Goal: Task Accomplishment & Management: Complete application form

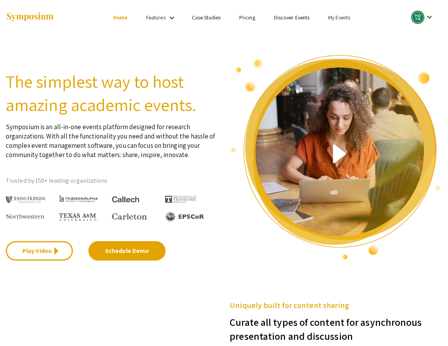
click at [342, 16] on link "My Events" at bounding box center [339, 17] width 22 height 7
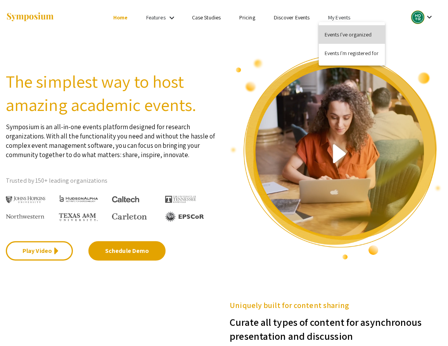
click at [343, 36] on button "Events I've organized" at bounding box center [352, 34] width 66 height 19
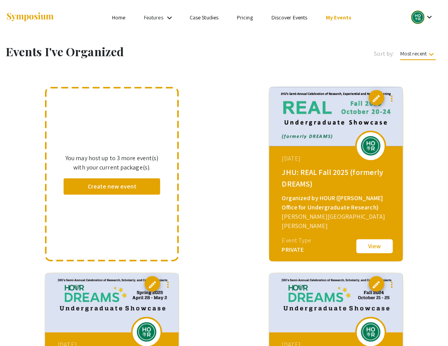
click at [372, 242] on button "View" at bounding box center [374, 246] width 39 height 16
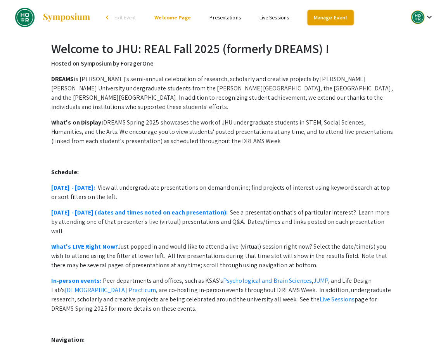
click at [329, 19] on link "Manage Event" at bounding box center [331, 17] width 46 height 15
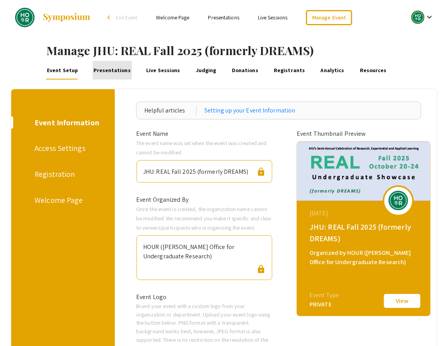
click at [113, 68] on link "Presentations" at bounding box center [112, 70] width 39 height 19
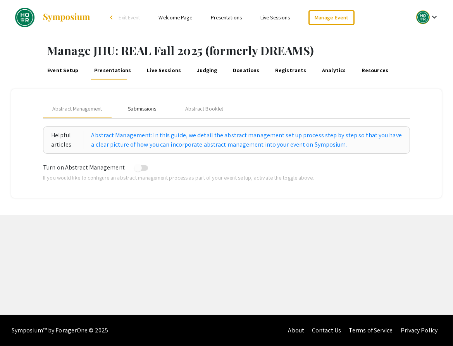
click at [144, 109] on div "Submissions" at bounding box center [142, 109] width 28 height 8
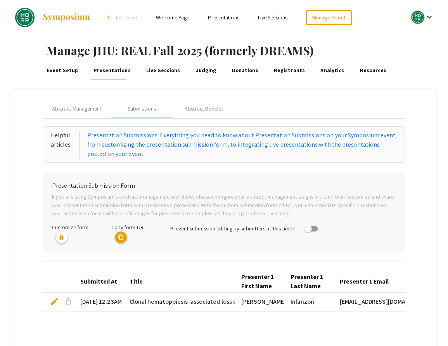
click at [223, 21] on link "Presentations" at bounding box center [223, 17] width 31 height 7
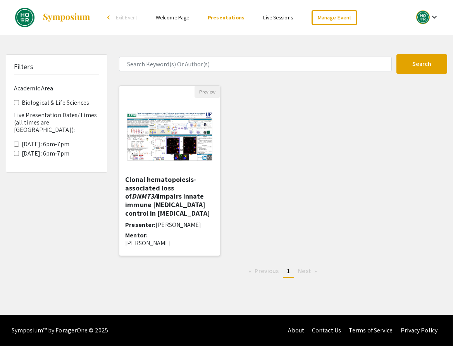
click at [165, 197] on h5 "Clonal hematopoiesis-associated loss of DNMT3A impairs innate immune cancer con…" at bounding box center [169, 196] width 89 height 42
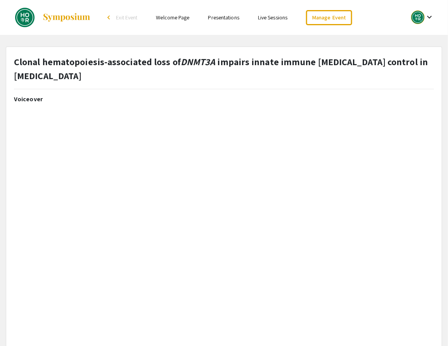
select select "custom"
type input "0"
select select "custom"
type input "1"
select select "auto"
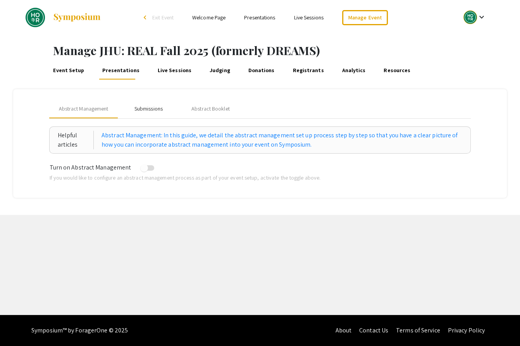
click at [152, 106] on div "Submissions" at bounding box center [149, 109] width 28 height 8
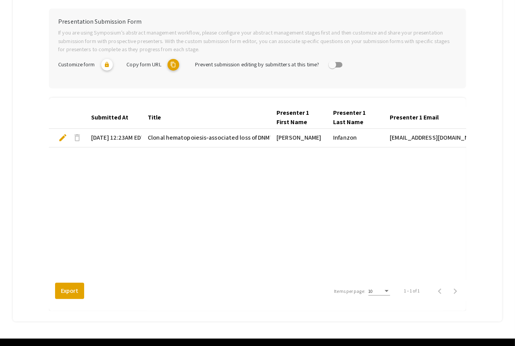
scroll to position [170, 0]
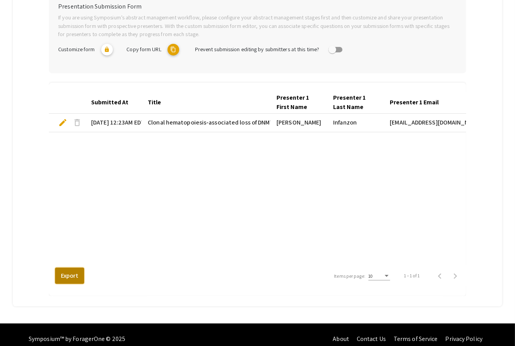
click at [66, 268] on button "Export" at bounding box center [69, 276] width 29 height 16
click at [78, 118] on span "delete" at bounding box center [77, 122] width 9 height 9
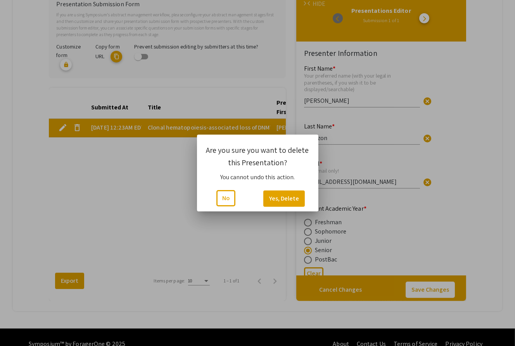
scroll to position [0, 0]
type input "1"
click at [281, 197] on button "Yes, Delete" at bounding box center [283, 198] width 41 height 16
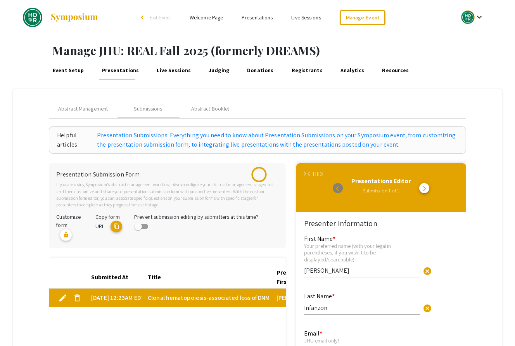
scroll to position [170, 0]
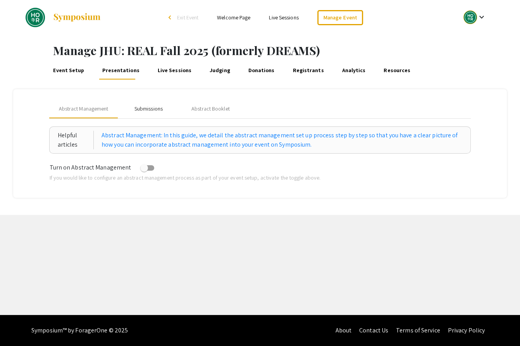
click at [153, 107] on div "Submissions" at bounding box center [149, 109] width 28 height 8
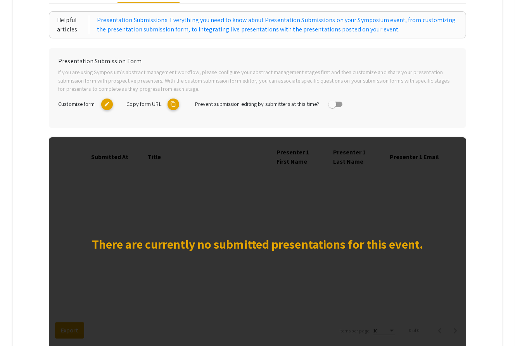
scroll to position [145, 0]
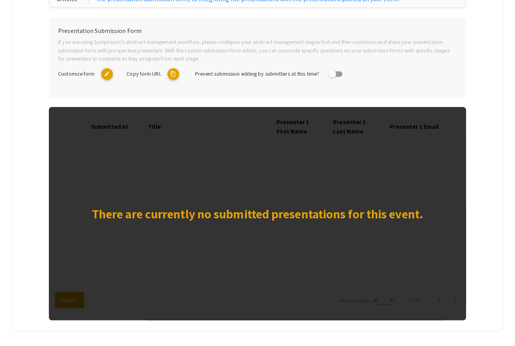
click at [108, 73] on mat-icon "edit" at bounding box center [107, 74] width 12 height 12
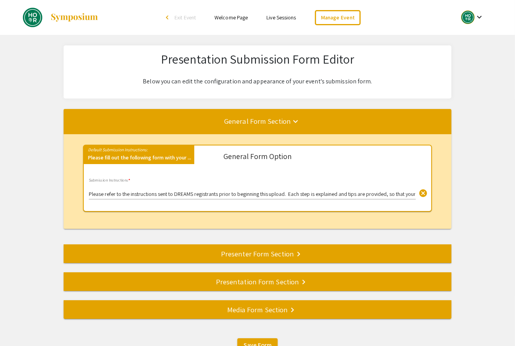
click at [378, 195] on input "Please refer to the instructions sent to DREAMS registrants prior to beginning …" at bounding box center [252, 194] width 327 height 6
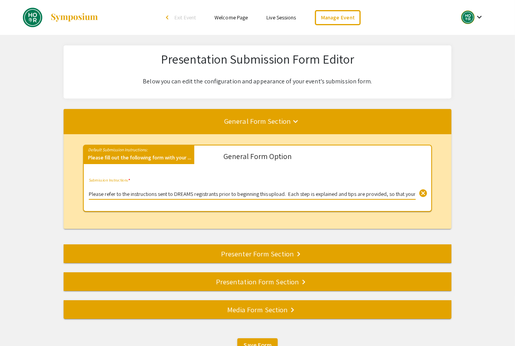
click at [174, 195] on input "Please refer to the instructions sent to DREAMS registrants prior to beginning …" at bounding box center [252, 194] width 327 height 6
click at [227, 194] on input "Please refer to the instructions sent to REAL (formerly DREAMS registrants prio…" at bounding box center [252, 194] width 327 height 6
drag, startPoint x: 256, startPoint y: 193, endPoint x: 425, endPoint y: 196, distance: 168.7
click at [416, 196] on div "Please refer to the instructions sent to REAL (formerly DREAMS) registrants pri…" at bounding box center [252, 188] width 327 height 21
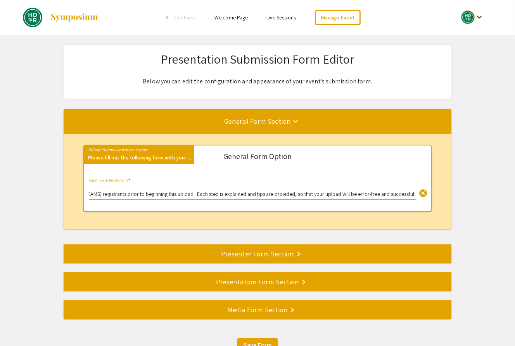
type input "Please refer to the instructions sent to REAL (formerly DREAMS) registrants pri…"
click at [351, 222] on div "Default Submission Instructions: Please fill out the following form with your .…" at bounding box center [258, 181] width 388 height 95
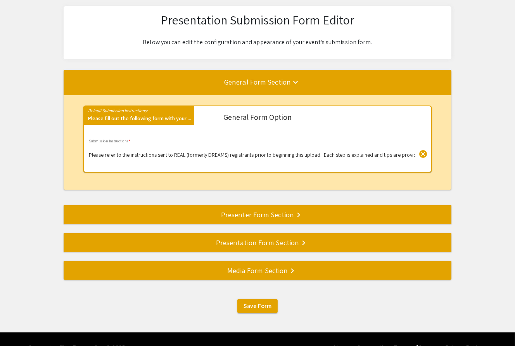
scroll to position [57, 0]
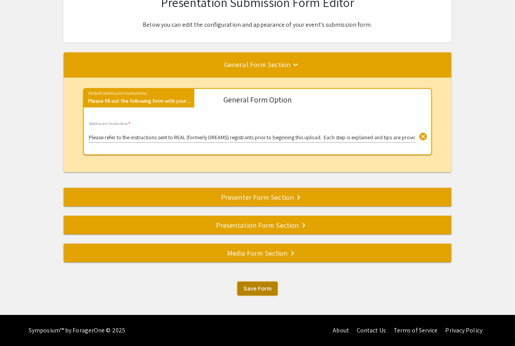
click at [262, 290] on span "Save Form" at bounding box center [258, 288] width 28 height 8
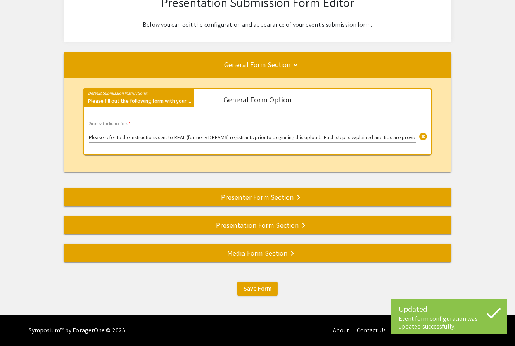
click at [259, 197] on div "Presenter Form Section keyboard_arrow_right" at bounding box center [258, 197] width 388 height 11
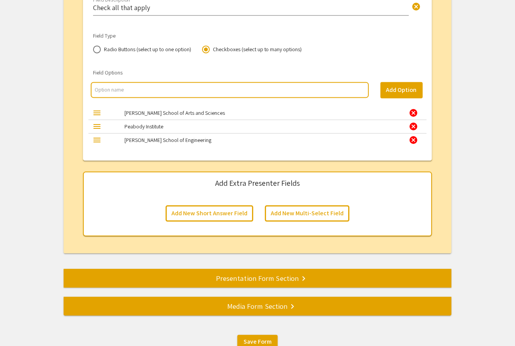
scroll to position [1656, 0]
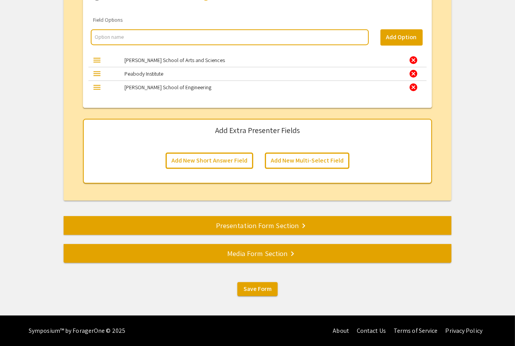
click at [255, 227] on div "Presentation Form Section keyboard_arrow_right" at bounding box center [258, 225] width 388 height 11
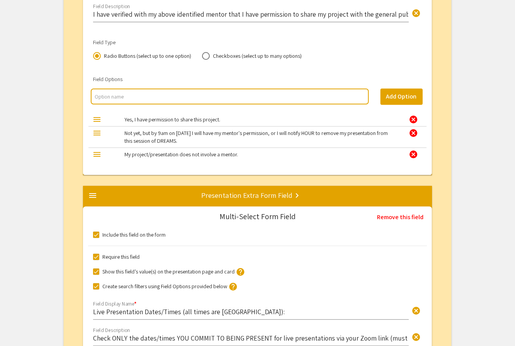
scroll to position [2002, 0]
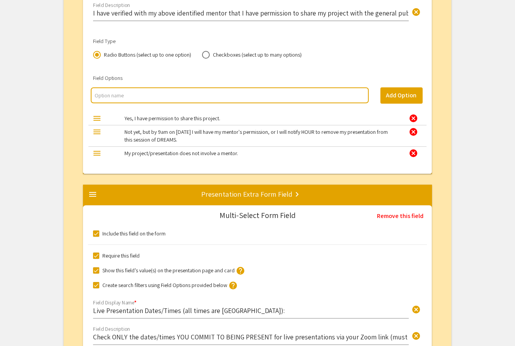
click at [126, 94] on input "multi select option input" at bounding box center [230, 96] width 270 height 8
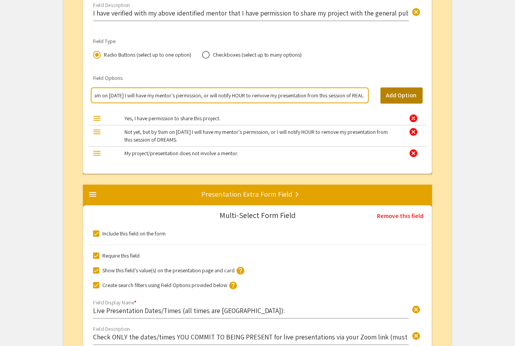
type input "Not yet, but by 9am on October 20 I will have my mentor's permission, or will n…"
click at [393, 92] on button "Add Option" at bounding box center [401, 95] width 42 height 16
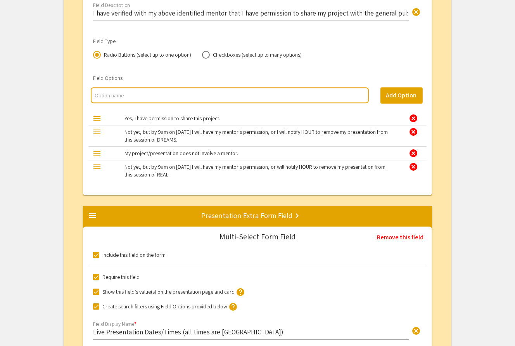
click at [413, 128] on div "cancel" at bounding box center [413, 131] width 9 height 9
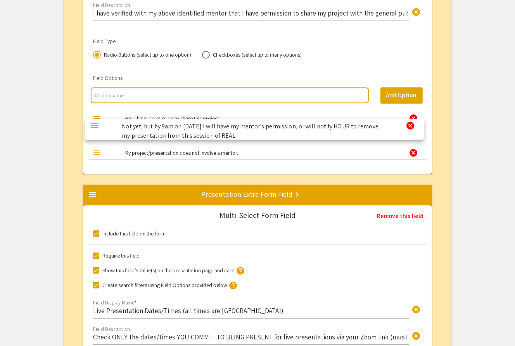
drag, startPoint x: 95, startPoint y: 144, endPoint x: 92, endPoint y: 125, distance: 18.9
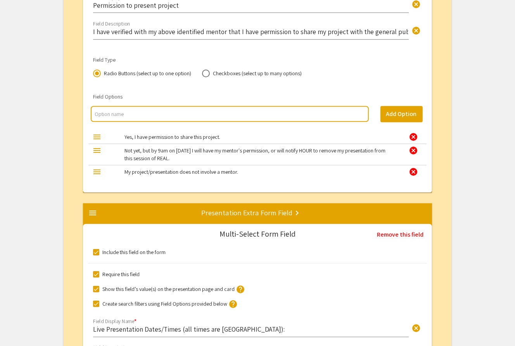
scroll to position [1975, 0]
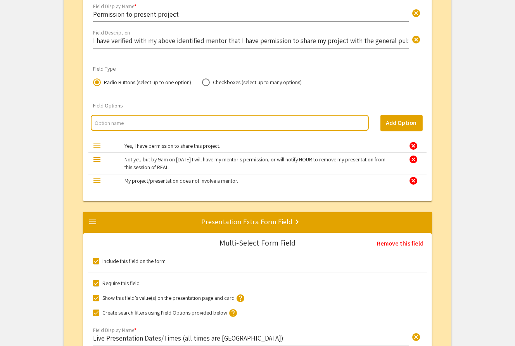
click at [106, 120] on input "multi select option input" at bounding box center [230, 123] width 270 height 8
click at [227, 122] on input "My project/presentation does not have a mentor whose premission is required" at bounding box center [230, 123] width 270 height 8
click at [284, 122] on input "My project/presentation does not have a mentor whose permission is required" at bounding box center [230, 123] width 270 height 8
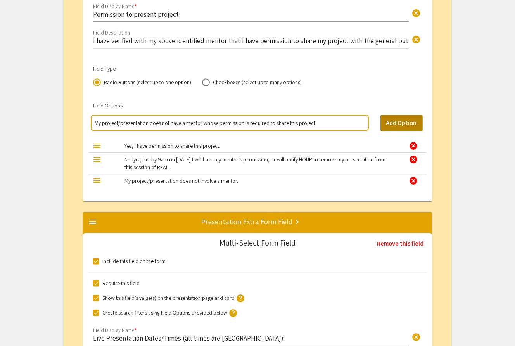
type input "My project/presentation does not have a mentor whose permission is required to …"
click at [408, 121] on button "Add Option" at bounding box center [401, 123] width 42 height 16
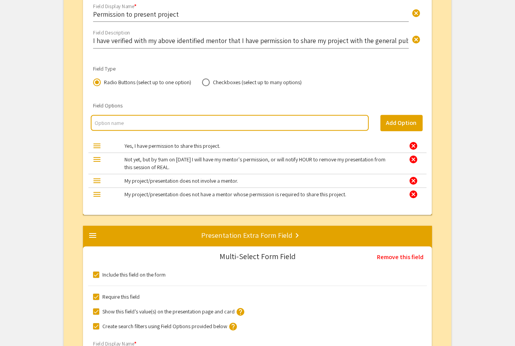
click at [414, 179] on div "cancel" at bounding box center [413, 180] width 9 height 9
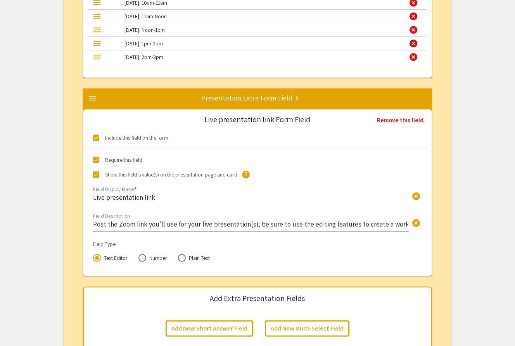
scroll to position [3041, 0]
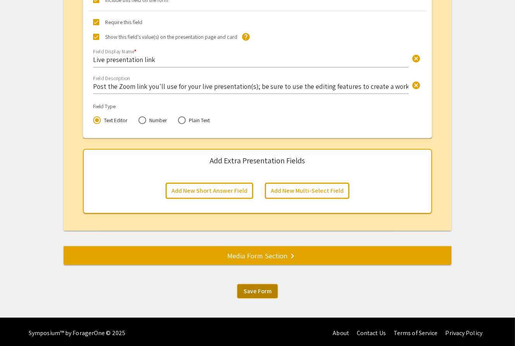
click at [262, 289] on span "Save Form" at bounding box center [258, 291] width 28 height 8
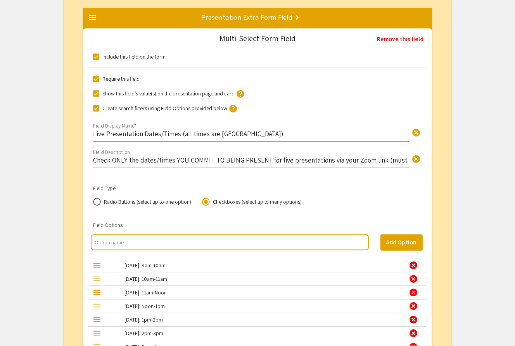
scroll to position [2186, 0]
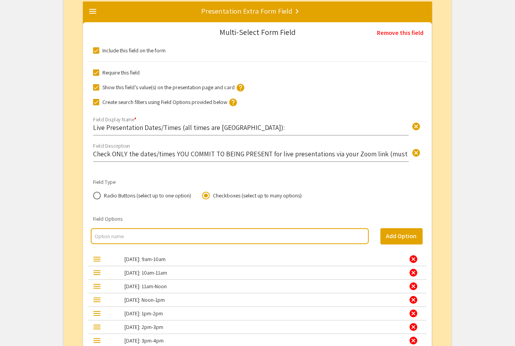
click at [295, 154] on input "Check ONLY the dates/times YOU COMMIT TO BEING PRESENT for live presentations v…" at bounding box center [251, 153] width 316 height 9
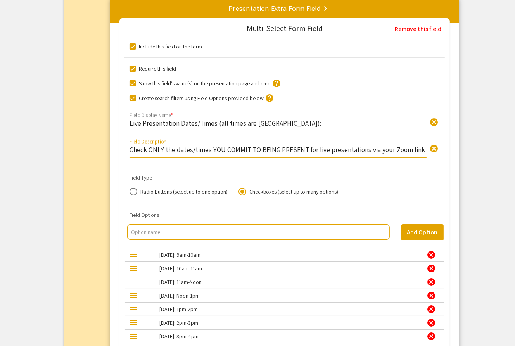
drag, startPoint x: 295, startPoint y: 154, endPoint x: 306, endPoint y: 150, distance: 11.5
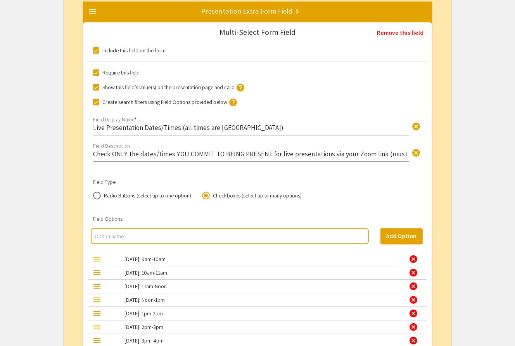
click at [298, 152] on input "Check ONLY the dates/times YOU COMMIT TO BEING PRESENT for live presentations v…" at bounding box center [251, 153] width 316 height 9
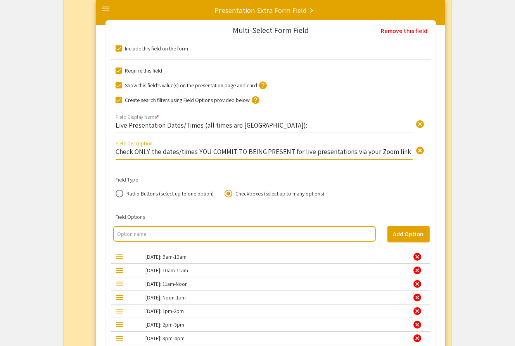
scroll to position [0, 260]
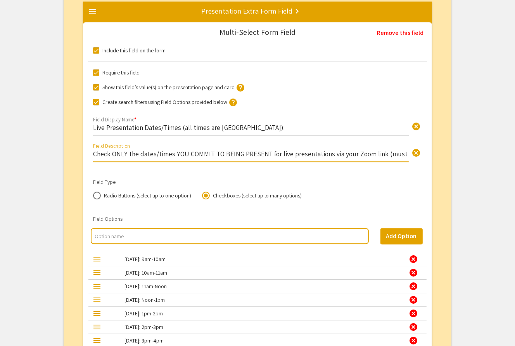
click at [298, 153] on input "Check ONLY the dates/times YOU COMMIT TO BEING PRESENT for live presentations v…" at bounding box center [251, 153] width 316 height 9
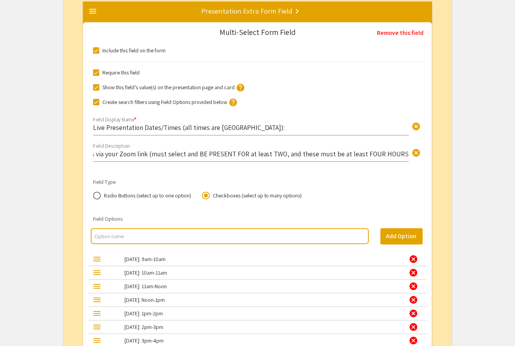
scroll to position [0, 241]
click at [272, 145] on div "Check ONLY the dates/times YOU COMMIT TO BEING PRESENT for live presentations v…" at bounding box center [251, 151] width 316 height 21
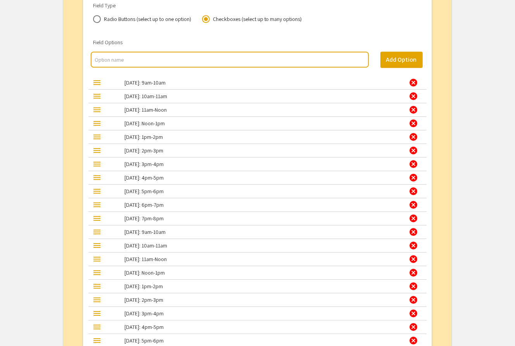
scroll to position [2364, 0]
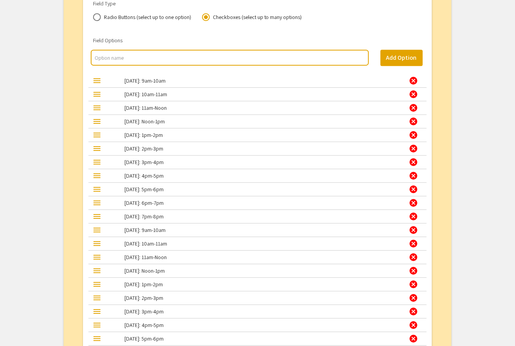
click at [414, 79] on div "cancel" at bounding box center [413, 80] width 9 height 9
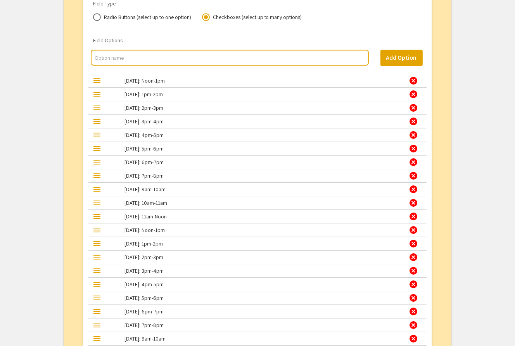
click at [414, 90] on div "cancel" at bounding box center [413, 94] width 9 height 9
click at [414, 79] on div "cancel" at bounding box center [413, 80] width 9 height 9
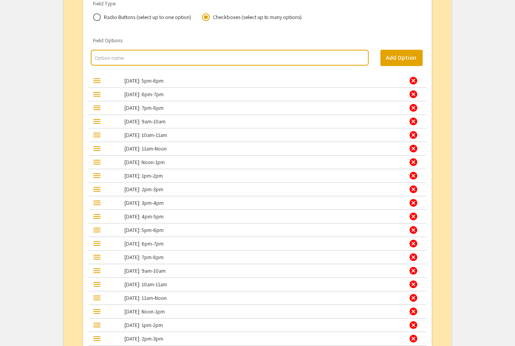
click at [414, 90] on div "cancel" at bounding box center [413, 94] width 9 height 9
click at [414, 79] on div "cancel" at bounding box center [413, 80] width 9 height 9
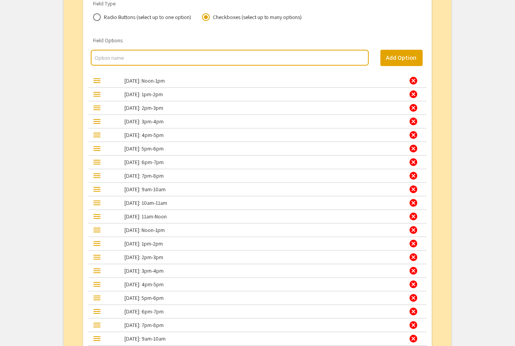
click at [414, 79] on div "cancel" at bounding box center [413, 80] width 9 height 9
click at [414, 90] on div "cancel" at bounding box center [413, 94] width 9 height 9
click at [414, 79] on div "cancel" at bounding box center [413, 80] width 9 height 9
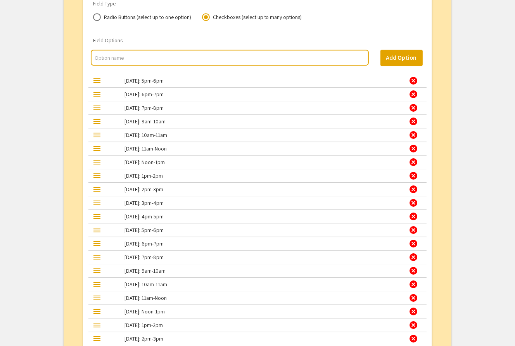
click at [414, 79] on div "cancel" at bounding box center [413, 80] width 9 height 9
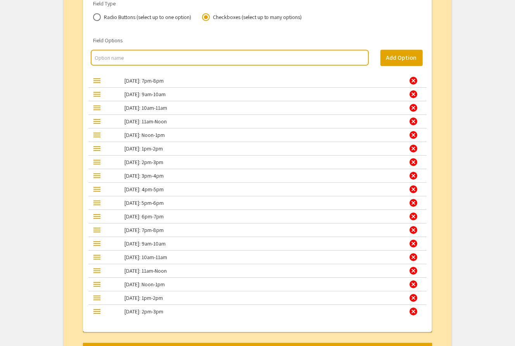
click at [414, 79] on div "cancel" at bounding box center [413, 80] width 9 height 9
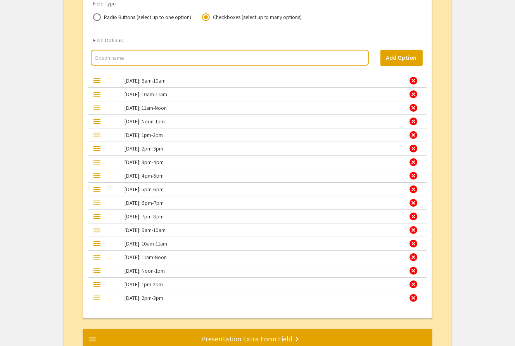
click at [414, 79] on div "cancel" at bounding box center [413, 80] width 9 height 9
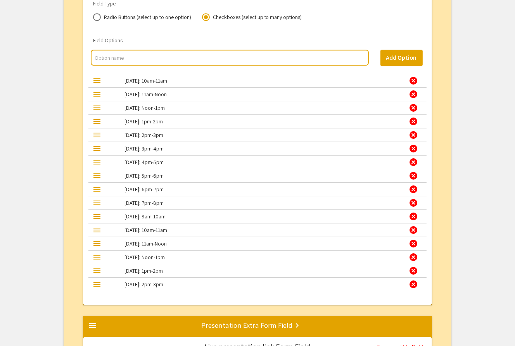
click at [414, 79] on div "cancel" at bounding box center [413, 80] width 9 height 9
click at [414, 90] on div "cancel" at bounding box center [413, 94] width 9 height 9
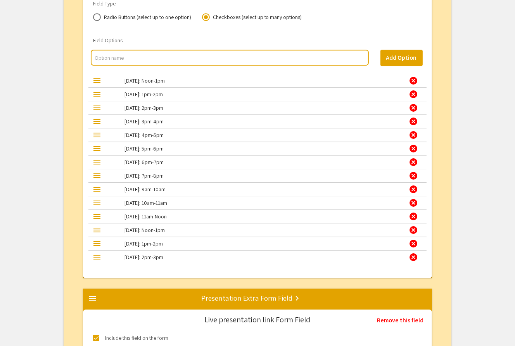
click at [414, 79] on div "cancel" at bounding box center [413, 80] width 9 height 9
click at [414, 90] on div "cancel" at bounding box center [413, 94] width 9 height 9
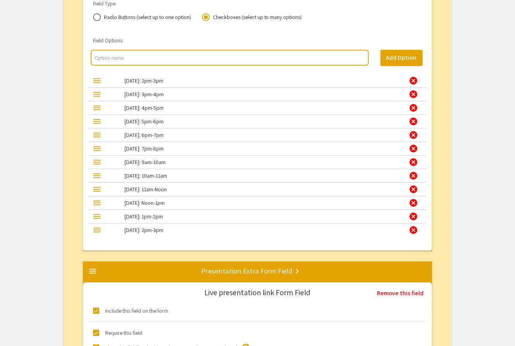
click at [414, 79] on div "cancel" at bounding box center [413, 80] width 9 height 9
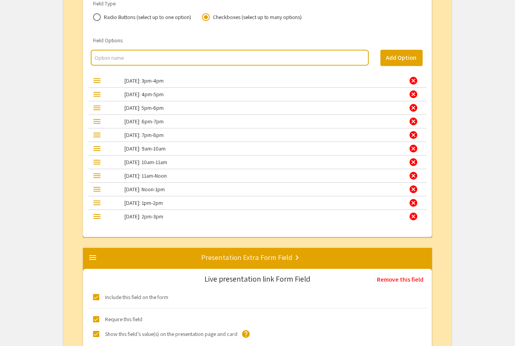
click at [414, 79] on div "cancel" at bounding box center [413, 80] width 9 height 9
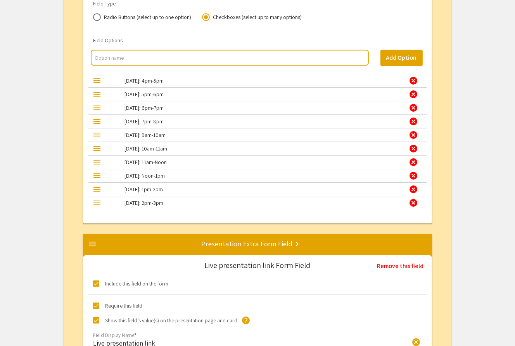
click at [414, 79] on div "cancel" at bounding box center [413, 80] width 9 height 9
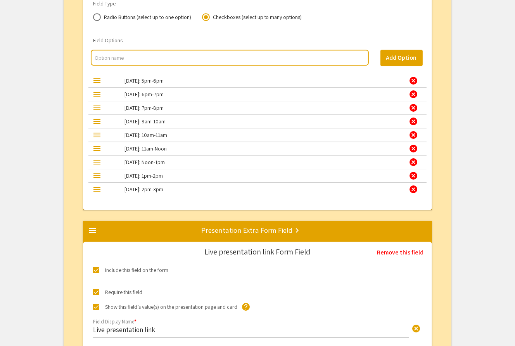
click at [414, 79] on div "cancel" at bounding box center [413, 80] width 9 height 9
click at [414, 90] on div "cancel" at bounding box center [413, 94] width 9 height 9
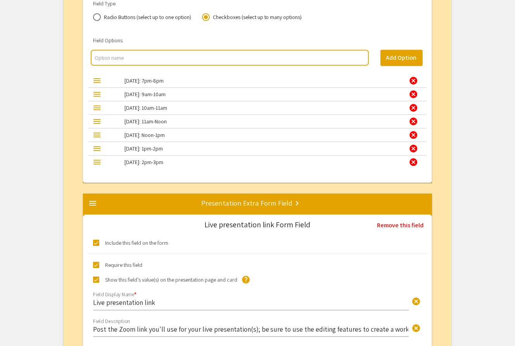
click at [414, 79] on div "cancel" at bounding box center [413, 80] width 9 height 9
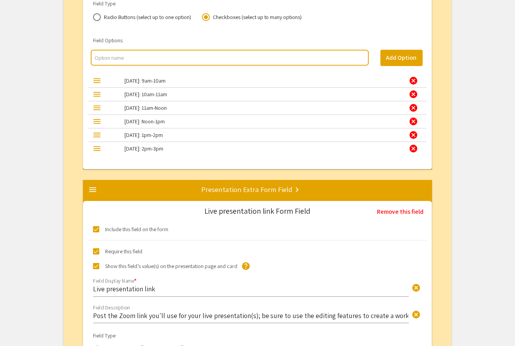
click at [414, 79] on div "cancel" at bounding box center [413, 80] width 9 height 9
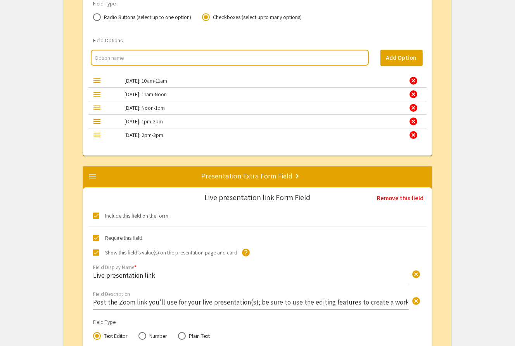
click at [414, 79] on div "cancel" at bounding box center [413, 80] width 9 height 9
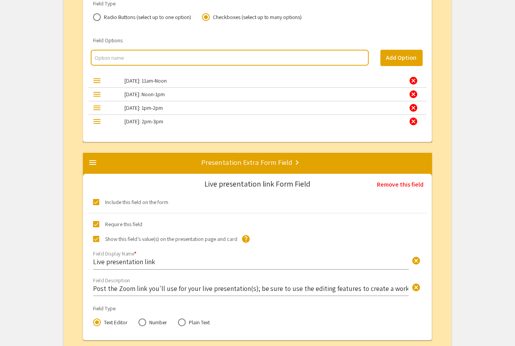
click at [414, 79] on div "cancel" at bounding box center [413, 80] width 9 height 9
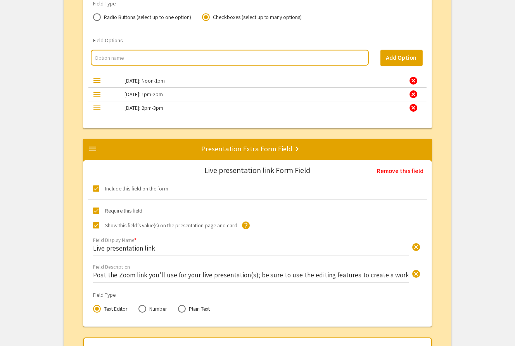
click at [414, 79] on div "cancel" at bounding box center [413, 80] width 9 height 9
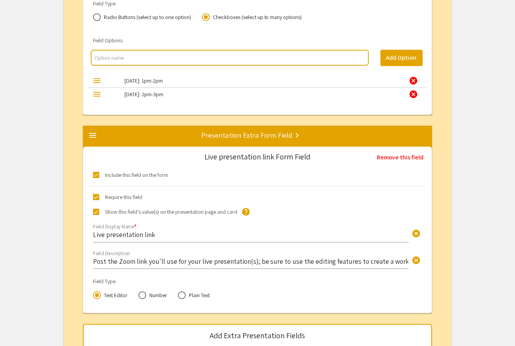
click at [414, 79] on div "cancel" at bounding box center [413, 80] width 9 height 9
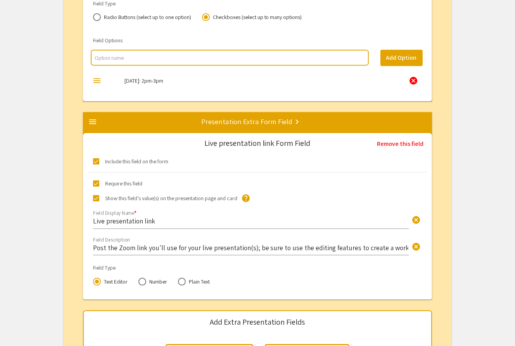
click at [414, 79] on div "cancel" at bounding box center [413, 80] width 9 height 9
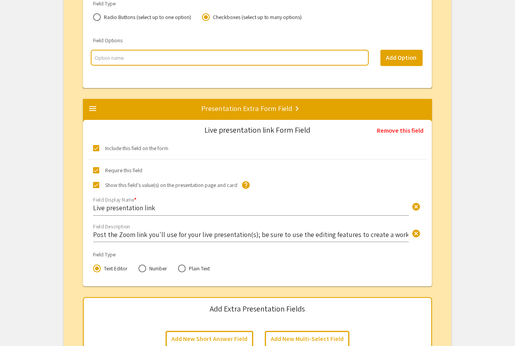
click at [128, 57] on input "multi select option input" at bounding box center [230, 58] width 270 height 8
type input "10/20 (Tues), 9-10am"
click at [398, 55] on button "Add Option" at bounding box center [401, 58] width 42 height 16
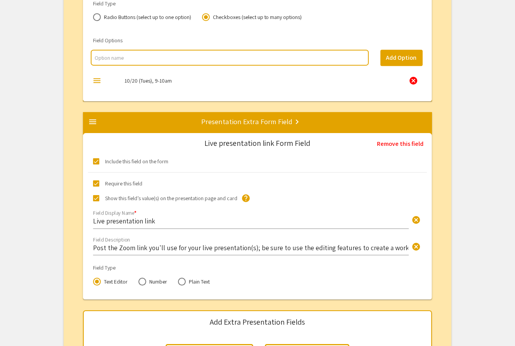
click at [128, 56] on input "multi select option input" at bounding box center [230, 58] width 270 height 8
click at [147, 56] on input "10/21 (Tues), Session 1: 9-10am" at bounding box center [230, 58] width 270 height 8
type input "10/21 (Tues), Session 1: 9-10am"
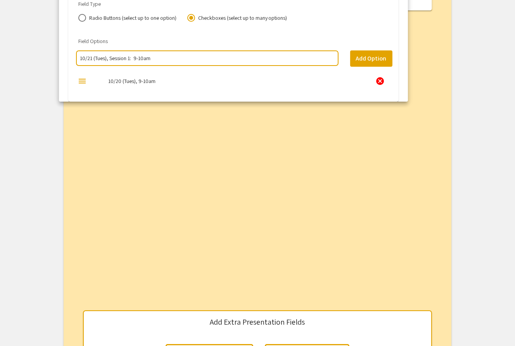
scroll to position [2527, 0]
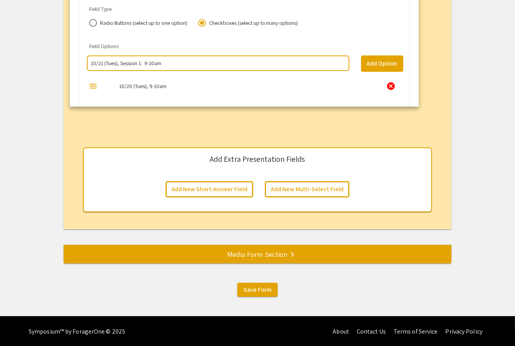
drag, startPoint x: 166, startPoint y: 56, endPoint x: 164, endPoint y: 65, distance: 8.8
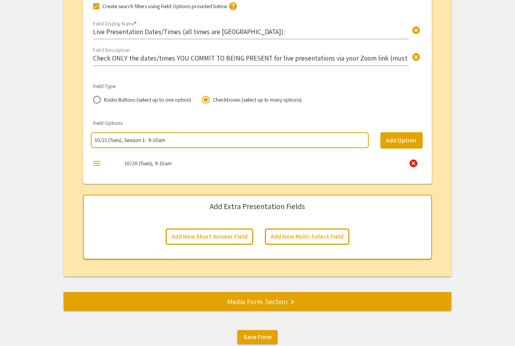
scroll to position [2480, 0]
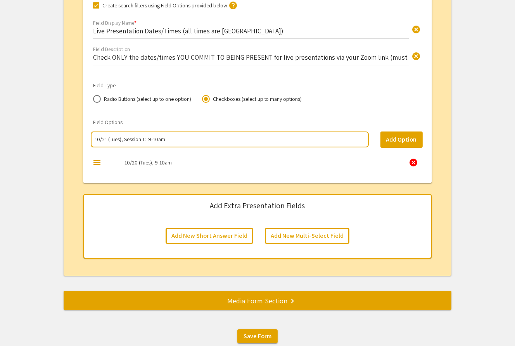
click at [158, 139] on input "10/21 (Tues), Session 1: 9-10am" at bounding box center [230, 139] width 270 height 8
click at [397, 137] on button "Add Option" at bounding box center [401, 139] width 42 height 16
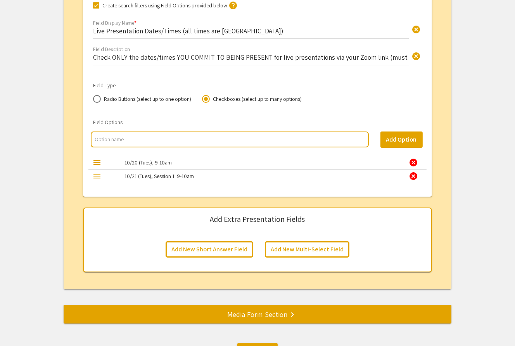
click at [413, 160] on div "cancel" at bounding box center [413, 162] width 9 height 9
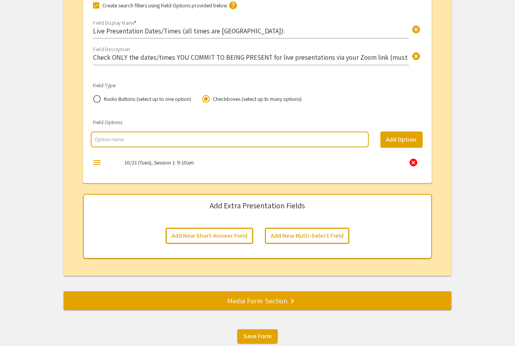
click at [155, 139] on input "multi select option input" at bounding box center [230, 139] width 270 height 8
paste input "10/21 (Tues), Session 1: 9-10am"
click at [144, 140] on input "10/21 (Tues), Session 1: 9-10am" at bounding box center [230, 139] width 270 height 8
click at [154, 139] on input "10/21 (Tues), Session 2: 9-10am" at bounding box center [230, 139] width 270 height 8
click at [154, 140] on input "10/21 (Tues), Session 2: 10am" at bounding box center [230, 139] width 270 height 8
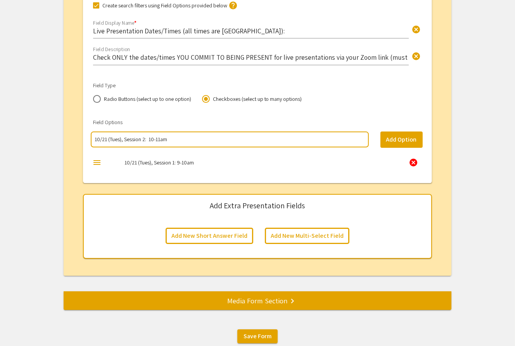
click at [171, 140] on input "10/21 (Tues), Session 2: 10-11am" at bounding box center [230, 139] width 270 height 8
type input "10/21 (Tues), Session 2: 10-11am"
click at [391, 138] on button "Add Option" at bounding box center [401, 139] width 42 height 16
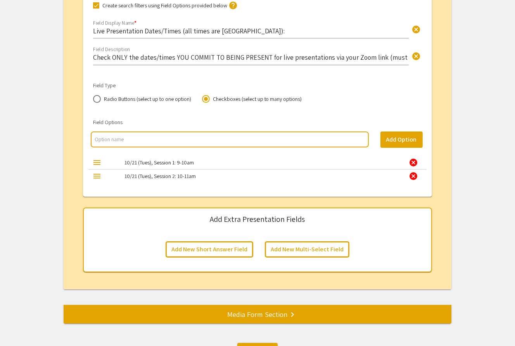
click at [124, 137] on input "multi select option input" at bounding box center [230, 139] width 270 height 8
paste input "10/21 (Tues), Session 1: 9-10am"
click at [144, 139] on input "10/21 (Tues), Session 1: 9-10am" at bounding box center [230, 139] width 270 height 8
click at [157, 138] on input "10/21 (Tues), Session 3: 9-10am" at bounding box center [230, 139] width 270 height 8
click at [160, 139] on input "10/21 (Tues), Session 3: 11am" at bounding box center [230, 139] width 270 height 8
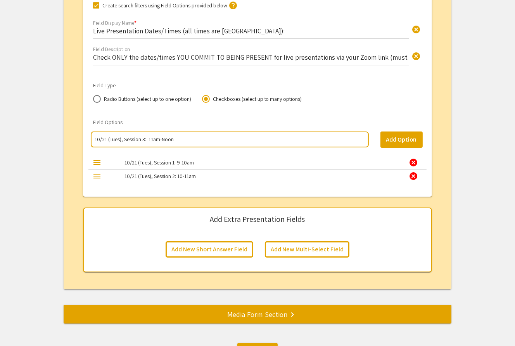
click at [174, 140] on input "10/21 (Tues), Session 3: 11am-Noon" at bounding box center [230, 139] width 270 height 8
click at [96, 139] on input "10/21 (Tues), Session 3: 11am-Noon" at bounding box center [230, 139] width 270 height 8
type input "10/21 (Tues), Session 3: 11am-Noon"
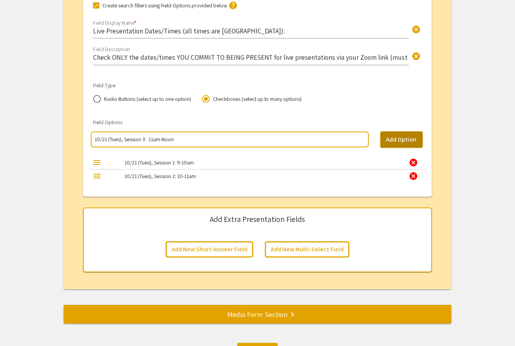
click at [396, 137] on button "Add Option" at bounding box center [401, 139] width 42 height 16
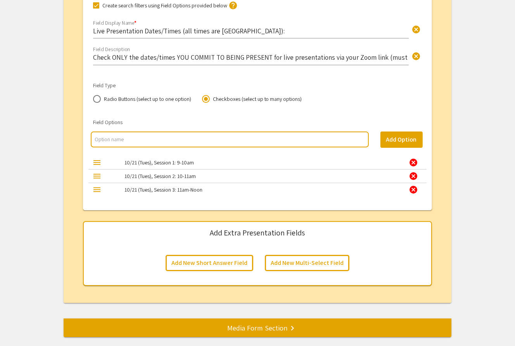
click at [143, 138] on input "multi select option input" at bounding box center [230, 139] width 270 height 8
paste input "10/21 (Tues), Session 3: 11am-Noon"
click at [144, 140] on input "10/21 (Tues), Session 3: 11am-Noon" at bounding box center [230, 139] width 270 height 8
click at [162, 140] on input "10/21 (Tues), Session 4: 11am-Noon" at bounding box center [230, 139] width 270 height 8
click at [164, 138] on input "10/21 (Tues), Session 4: Noon" at bounding box center [230, 139] width 270 height 8
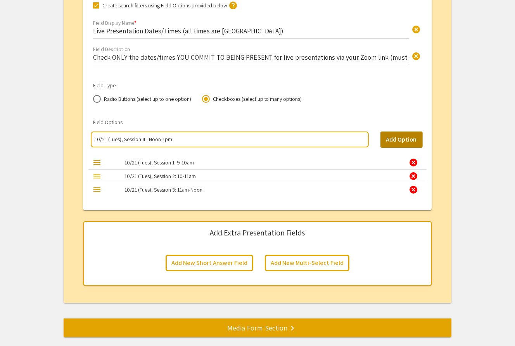
type input "10/21 (Tues), Session 4: Noon-1pm"
click at [399, 139] on button "Add Option" at bounding box center [401, 139] width 42 height 16
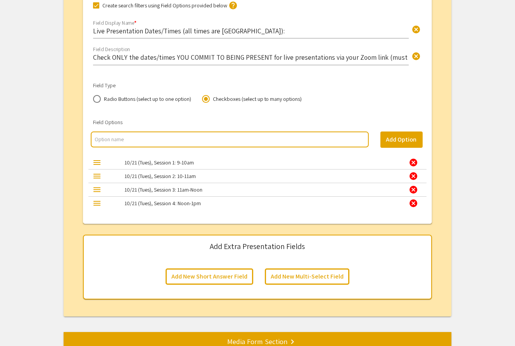
click at [142, 138] on input "multi select option input" at bounding box center [230, 139] width 270 height 8
paste input "10/21 (Tues), Session 3: 11am-Noon"
click at [145, 140] on input "10/21 (Tues), Session 3: 11am-Noon" at bounding box center [230, 139] width 270 height 8
click at [174, 139] on input "10/21 (Tues), Session 5: 11am-Noon" at bounding box center [230, 139] width 270 height 8
click at [154, 137] on input "10/21 (Tues), Session 5: 1-2pm" at bounding box center [230, 139] width 270 height 8
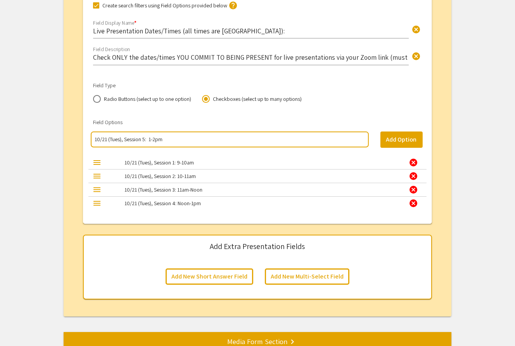
click at [154, 137] on input "10/21 (Tues), Session 5: 1-2pm" at bounding box center [230, 139] width 270 height 8
type input "10/21 (Tues), Session 5: 1-2pm"
click at [406, 136] on button "Add Option" at bounding box center [401, 139] width 42 height 16
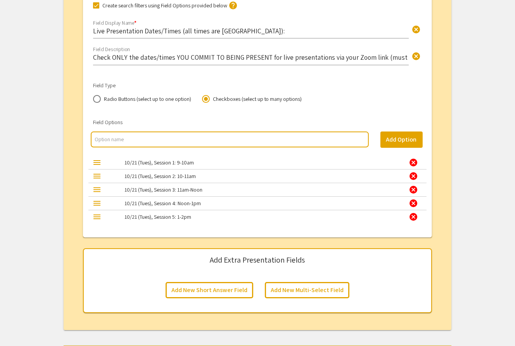
click at [172, 138] on input "multi select option input" at bounding box center [230, 139] width 270 height 8
paste input "10/21 (Tues), Session 5: 1-2pm"
click at [152, 139] on input "10/21 (Tues), Session 5: 1-2pm" at bounding box center [230, 139] width 270 height 8
click at [150, 140] on input "10/21 (Tues), Session 5: 2pm" at bounding box center [230, 139] width 270 height 8
click at [144, 139] on input "10/21 (Tues), Session 5: 2-3pm" at bounding box center [230, 139] width 270 height 8
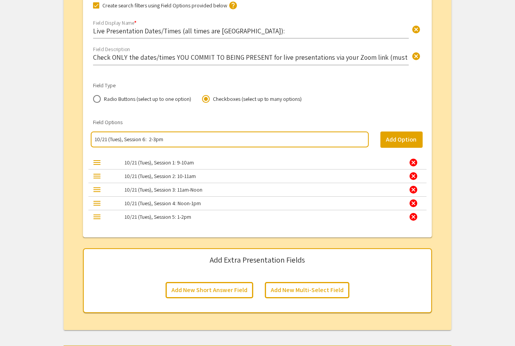
click at [168, 140] on input "10/21 (Tues), Session 6: 2-3pm" at bounding box center [230, 139] width 270 height 8
click at [159, 138] on input "10/21 (Tues), Session 6: 2-3pm" at bounding box center [230, 139] width 270 height 8
type input "10/21 (Tues), Session 6: 2-3pm"
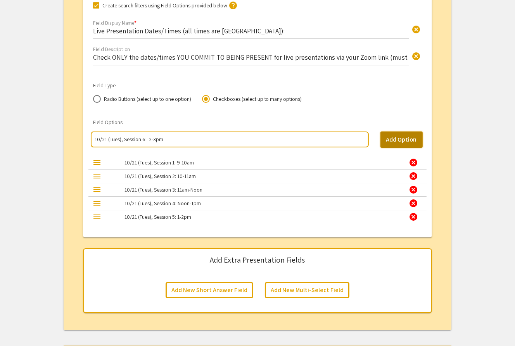
click at [401, 137] on button "Add Option" at bounding box center [401, 139] width 42 height 16
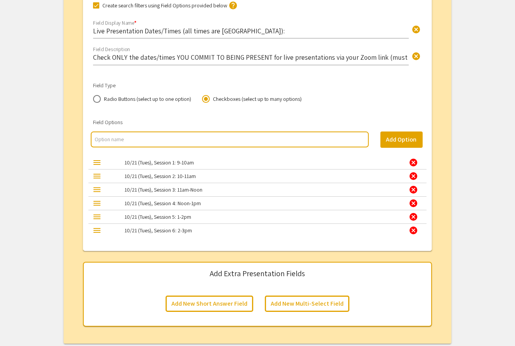
click at [190, 135] on input "multi select option input" at bounding box center [230, 139] width 270 height 8
paste input "10/21 (Tues), Session 6: 2-3pm"
click at [145, 138] on input "10/21 (Tues), Session 6: 2-3pm" at bounding box center [230, 139] width 270 height 8
click at [152, 139] on input "10/21 (Tues), Session 7: 2-3pm" at bounding box center [230, 139] width 270 height 8
click at [171, 141] on input "10/21 (Tues), Session 7: 3-4pm" at bounding box center [230, 139] width 270 height 8
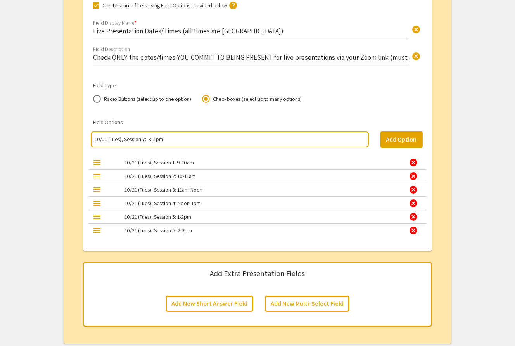
click at [154, 140] on input "10/21 (Tues), Session 7: 3-4pm" at bounding box center [230, 139] width 270 height 8
type input "10/21 (Tues), Session 7: 3-4pm"
click at [404, 138] on button "Add Option" at bounding box center [401, 139] width 42 height 16
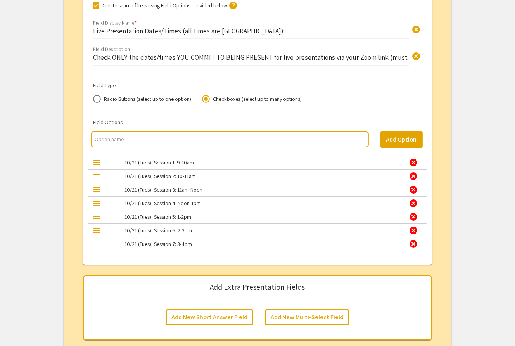
click at [194, 139] on input "multi select option input" at bounding box center [230, 139] width 270 height 8
paste input "10/21 (Tues), Session 7: 3-4pm"
click at [145, 139] on input "10/21 (Tues), Session 7: 3-4pm" at bounding box center [230, 139] width 270 height 8
click at [153, 139] on input "10/21 (Tues), Session 8: 3-4pm" at bounding box center [230, 139] width 270 height 8
click at [151, 139] on input "10/21 (Tues), Session 8: 4pm" at bounding box center [230, 139] width 270 height 8
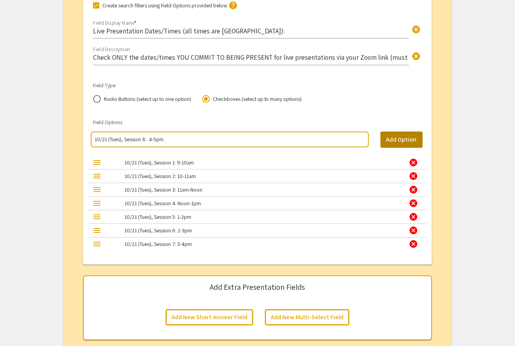
type input "10/21 (Tues), Session 8: 4-5pm"
click at [391, 139] on button "Add Option" at bounding box center [401, 139] width 42 height 16
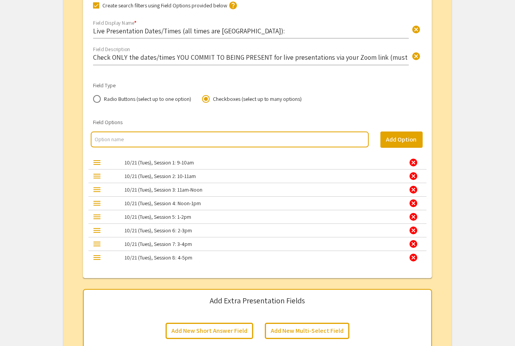
click at [168, 136] on input "multi select option input" at bounding box center [230, 139] width 270 height 8
paste input "10/21 (Tues), Session 7: 3-4pm"
click at [145, 137] on input "10/21 (Tues), Session 7: 3-4pm" at bounding box center [230, 139] width 270 height 8
click at [155, 139] on input "10/21 (Tues), Session 9: 3-4pm" at bounding box center [230, 139] width 270 height 8
click at [194, 139] on input "10/21 (Tues), Session 9: 5-6pm" at bounding box center [230, 139] width 270 height 8
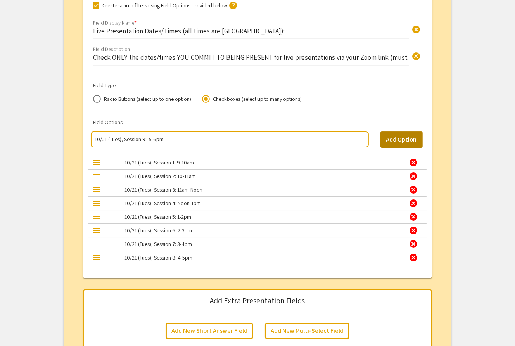
type input "10/21 (Tues), Session 9: 5-6pm"
click at [404, 139] on button "Add Option" at bounding box center [401, 139] width 42 height 16
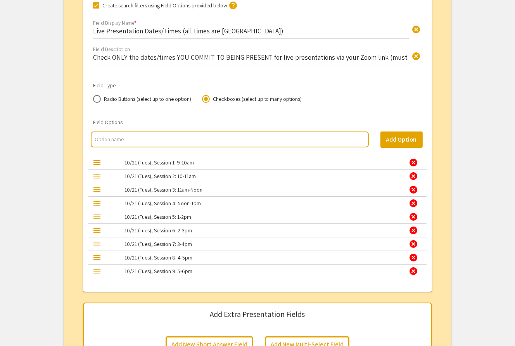
click at [114, 138] on input "multi select option input" at bounding box center [230, 139] width 270 height 8
paste input "10/21 (Tues), Session 7: 3-4pm"
click at [144, 140] on input "10/21 (Tues), Session 7: 3-4pm" at bounding box center [230, 139] width 270 height 8
click at [158, 140] on input "10/21 (Tues), Session 10: 3-4pm" at bounding box center [230, 139] width 270 height 8
type input "10/21 (Tues), Session 10: 6-7pm"
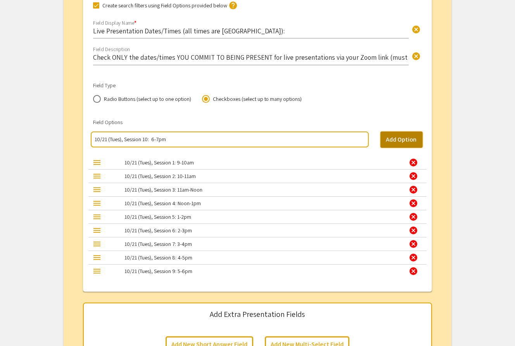
click at [407, 135] on button "Add Option" at bounding box center [401, 139] width 42 height 16
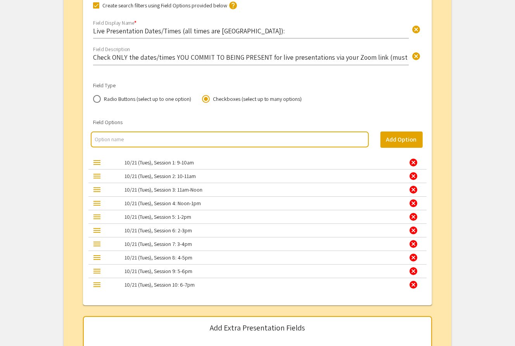
click at [124, 137] on input "multi select option input" at bounding box center [230, 139] width 270 height 8
paste input "10/21 (Tues), Session 7: 3-4pm"
click at [144, 138] on input "10/21 (Tues), Session 7: 3-4pm" at bounding box center [230, 139] width 270 height 8
click at [158, 139] on input "10/21 (Tues), Session 11: 3-4pm" at bounding box center [230, 139] width 270 height 8
type input "10/21 (Tues), Session 11: 7-8pm"
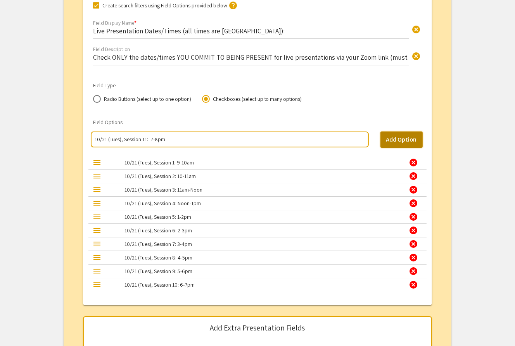
click at [399, 138] on button "Add Option" at bounding box center [401, 139] width 42 height 16
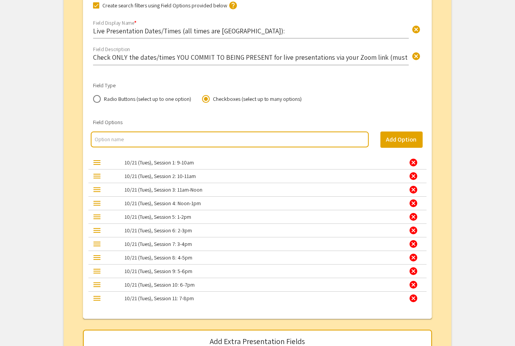
click at [133, 138] on input "multi select option input" at bounding box center [230, 139] width 270 height 8
paste input "10/21 (Tues), Session 7: 3-4pm"
click at [106, 139] on input "10/21 (Tues), Session 7: 3-4pm" at bounding box center [230, 139] width 270 height 8
click at [120, 140] on input "10/22 (Tues), Session 7: 3-4pm" at bounding box center [230, 139] width 270 height 8
click at [144, 139] on input "10/22 (Wed), Session 7: 3-4pm" at bounding box center [230, 139] width 270 height 8
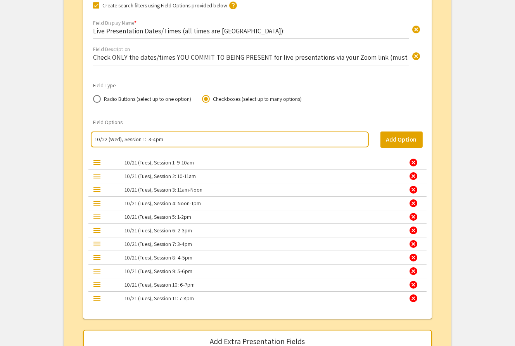
click at [155, 140] on input "10/22 (Wed), Session 1: 3-4pm" at bounding box center [230, 139] width 270 height 8
click at [176, 141] on input "10/22 (Wed), Session 1: 9-10ampm" at bounding box center [230, 139] width 270 height 8
click at [135, 140] on input "10/22 (Wed), Session 1: 9-10am" at bounding box center [230, 139] width 270 height 8
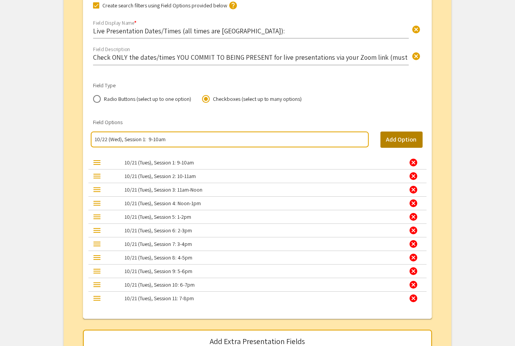
type input "10/22 (Wed), Session 1: 9-10am"
click at [407, 140] on button "Add Option" at bounding box center [401, 139] width 42 height 16
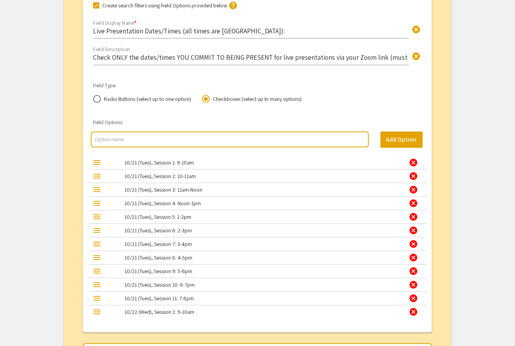
click at [137, 137] on input "multi select option input" at bounding box center [230, 139] width 270 height 8
paste input "10/22 (Wed), Session 1: 9-10am"
click at [144, 140] on input "10/22 (Wed), Session 1: 9-10am" at bounding box center [230, 139] width 270 height 8
click at [152, 139] on input "10/22 (Wed), Session 2: 9-10am" at bounding box center [230, 139] width 270 height 8
click at [158, 139] on input "10/22 (Wed), Session 2: 10-11am" at bounding box center [230, 139] width 270 height 8
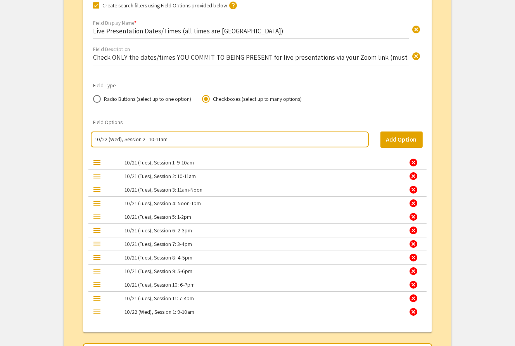
click at [158, 139] on input "10/22 (Wed), Session 2: 10-11am" at bounding box center [230, 139] width 270 height 8
type input "10/22 (Wed), Session 2: 10-11am"
click at [406, 137] on button "Add Option" at bounding box center [401, 139] width 42 height 16
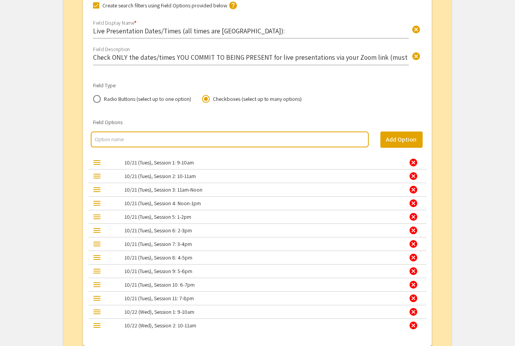
click at [216, 138] on input "multi select option input" at bounding box center [230, 139] width 270 height 8
paste input "10/22 (Wed), Session 2: 10-11am"
click at [144, 140] on input "10/22 (Wed), Session 2: 10-11am" at bounding box center [230, 139] width 270 height 8
click at [156, 140] on input "10/22 (Wed), Session 3: 10-11am" at bounding box center [230, 139] width 270 height 8
click at [162, 138] on input "10/22 (Wed), Session 3: 11am" at bounding box center [230, 139] width 270 height 8
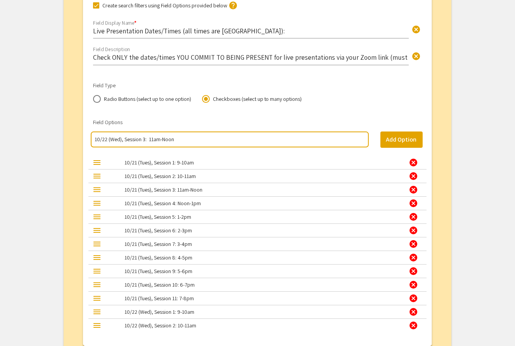
click at [149, 139] on input "10/22 (Wed), Session 3: 11am-Noon" at bounding box center [230, 139] width 270 height 8
type input "10/22 (Wed), Session 3: 11am-Noon"
click at [398, 137] on button "Add Option" at bounding box center [401, 139] width 42 height 16
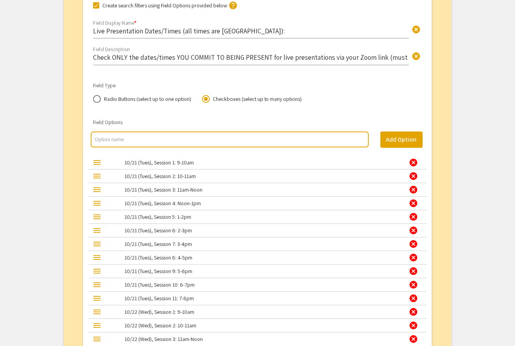
click at [120, 138] on input "multi select option input" at bounding box center [230, 139] width 270 height 8
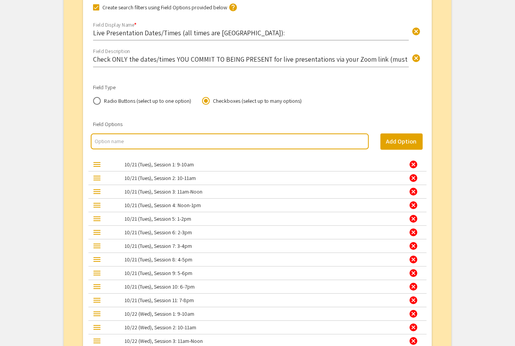
scroll to position [2478, 0]
paste input "10/22 (Wed), Session 3: 11am-Noon"
click at [145, 142] on input "10/22 (Wed), Session 3: 11am-Noon" at bounding box center [230, 142] width 270 height 8
click at [162, 140] on input "10/22 (Wed), Session 4: 11am-Noon" at bounding box center [230, 142] width 270 height 8
click at [167, 143] on input "10/22 (Wed), Session 4: Noon" at bounding box center [230, 142] width 270 height 8
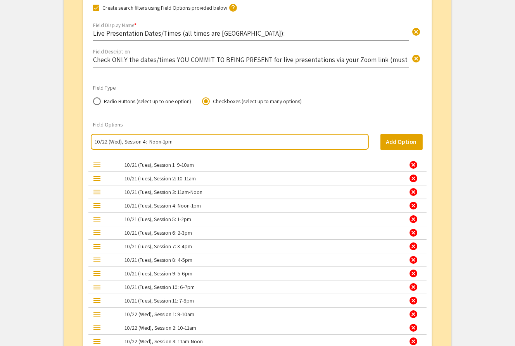
click at [163, 142] on input "10/22 (Wed), Session 4: Noon-1pm" at bounding box center [230, 142] width 270 height 8
type input "10/22 (Wed), Session 4: Noon-1pm"
click at [399, 143] on button "Add Option" at bounding box center [401, 142] width 42 height 16
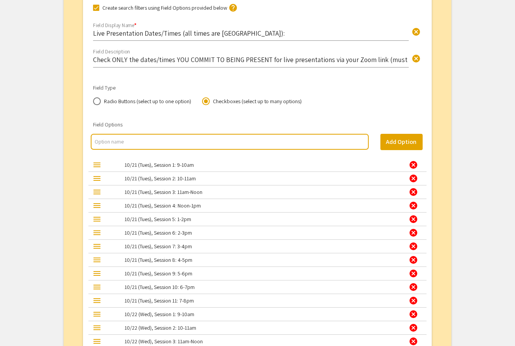
click at [235, 142] on input "multi select option input" at bounding box center [230, 142] width 270 height 8
paste input "10/22 (Wed), Session 4: Noon-1pm"
click at [144, 142] on input "10/22 (Wed), Session 4: Noon-1pm" at bounding box center [230, 142] width 270 height 8
click at [163, 142] on input "10/22 (Wed), Session 5: Noon-1pm" at bounding box center [230, 142] width 270 height 8
click at [150, 142] on input "10/22 (Wed), Session 5: 1pm" at bounding box center [230, 142] width 270 height 8
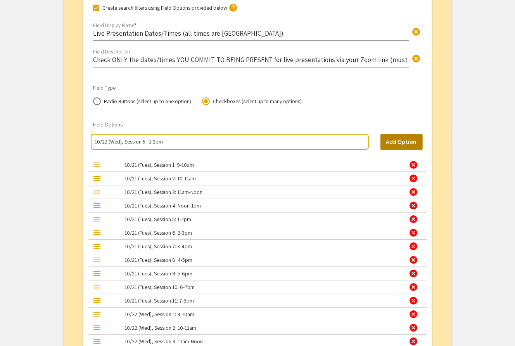
type input "10/22 (Wed), Session 5: 1-2pm"
click at [408, 140] on button "Add Option" at bounding box center [401, 142] width 42 height 16
click at [138, 141] on input "multi select option input" at bounding box center [230, 142] width 270 height 8
paste input "10/22 (Wed), Session 4: Noon-1pm"
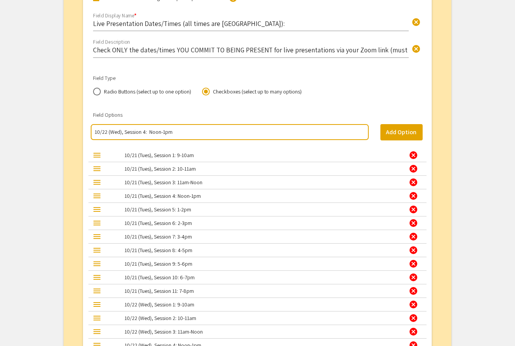
scroll to position [2441, 0]
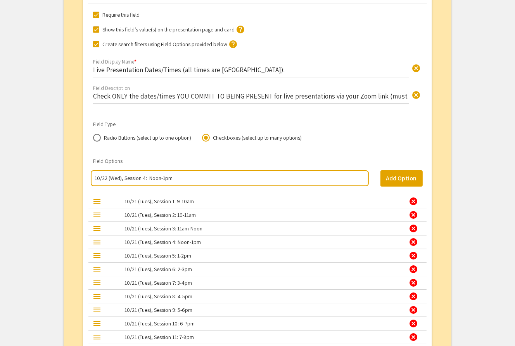
click at [144, 178] on input "10/22 (Wed), Session 4: Noon-1pm" at bounding box center [230, 178] width 270 height 8
click at [165, 178] on input "10/22 (Wed), Session 6: Noon-1pm" at bounding box center [230, 178] width 270 height 8
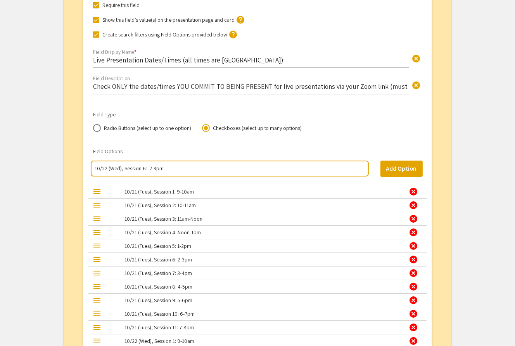
scroll to position [2450, 0]
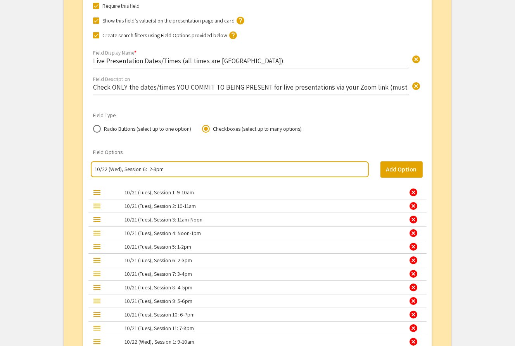
click at [170, 168] on input "10/22 (Wed), Session 6: 2-3pm" at bounding box center [230, 169] width 270 height 8
click at [140, 168] on input "10/22 (Wed), Session 6: 2-3pm" at bounding box center [230, 169] width 270 height 8
type input "10/22 (Wed), Session 6: 2-3pm"
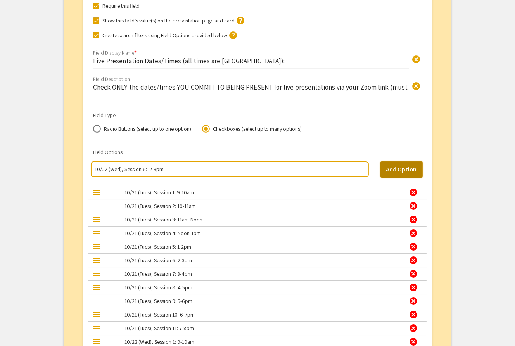
click at [403, 167] on button "Add Option" at bounding box center [401, 169] width 42 height 16
click at [133, 169] on input "multi select option input" at bounding box center [230, 169] width 270 height 8
paste input "10/22 (Wed), Session 6: 2-3pm"
click at [144, 171] on input "10/22 (Wed), Session 6: 2-3pm" at bounding box center [230, 169] width 270 height 8
click at [153, 169] on input "10/22 (Wed), Session 7: 2-3pm" at bounding box center [230, 169] width 270 height 8
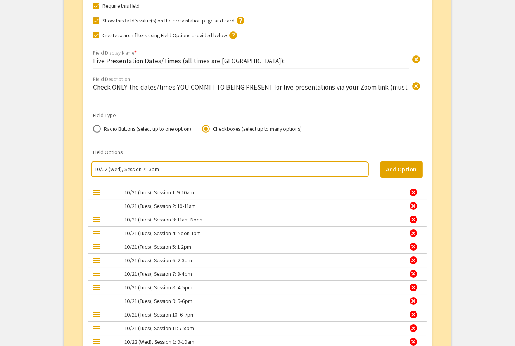
click at [151, 168] on input "10/22 (Wed), Session 7: 3pm" at bounding box center [230, 169] width 270 height 8
click at [153, 170] on input "10/22 (Wed), Session 7: 3-4pm" at bounding box center [230, 169] width 270 height 8
type input "10/22 (Wed), Session 7: 3-4pm"
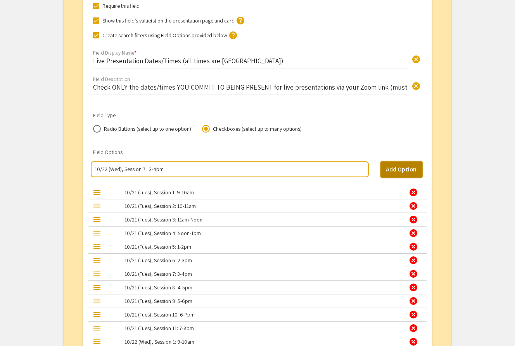
click at [403, 168] on button "Add Option" at bounding box center [401, 169] width 42 height 16
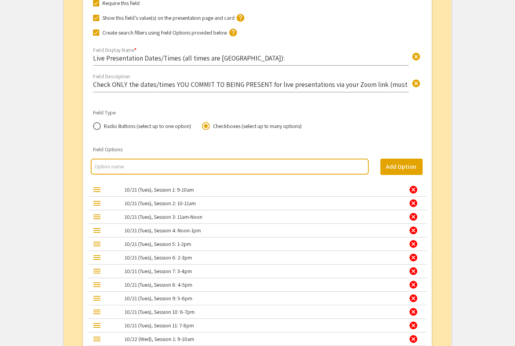
click at [154, 164] on input "multi select option input" at bounding box center [230, 167] width 270 height 8
paste input "10/22 (Wed), Session 7: 3-4pm"
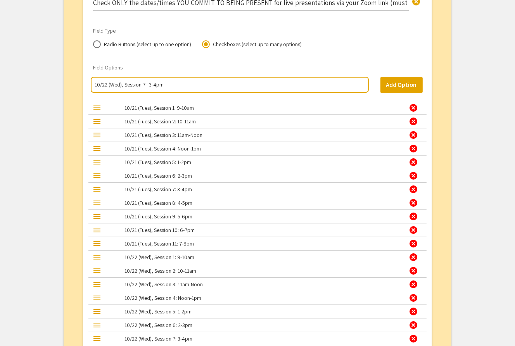
scroll to position [2526, 0]
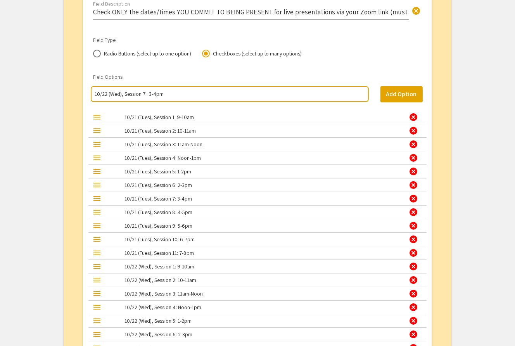
click at [144, 94] on input "10/22 (Wed), Session 7: 3-4pm" at bounding box center [230, 94] width 270 height 8
click at [152, 92] on input "10/22 (Wed), Session 8: 3-4pm" at bounding box center [230, 94] width 270 height 8
click at [151, 94] on input "10/22 (Wed), Session 8: 4pm" at bounding box center [230, 94] width 270 height 8
type input "10/22 (Wed), Session 8: 4-5pm"
click at [398, 92] on button "Add Option" at bounding box center [401, 94] width 42 height 16
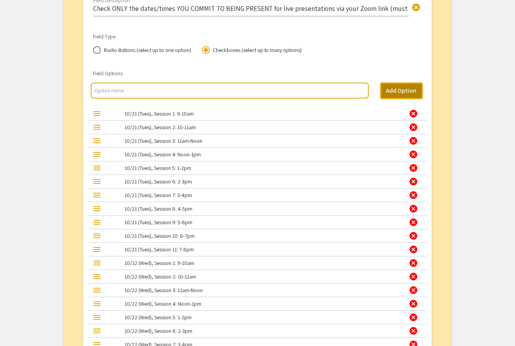
scroll to position [2502, 0]
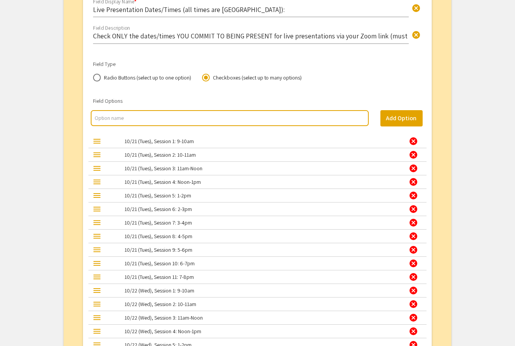
click at [131, 116] on input "multi select option input" at bounding box center [230, 118] width 270 height 8
paste input "10/22 (Wed), Session 7: 3-4pm"
click at [144, 118] on input "10/22 (Wed), Session 7: 3-4pm" at bounding box center [230, 118] width 270 height 8
click at [154, 116] on input "10/22 (Wed), Session 9: 3-4pm" at bounding box center [230, 118] width 270 height 8
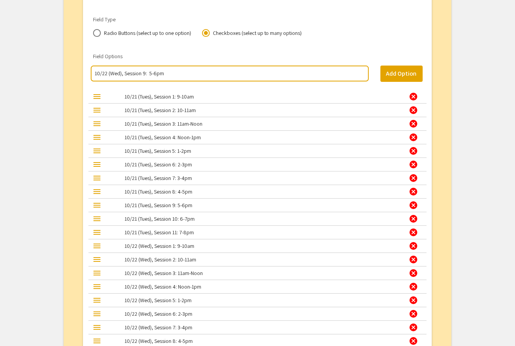
scroll to position [2543, 0]
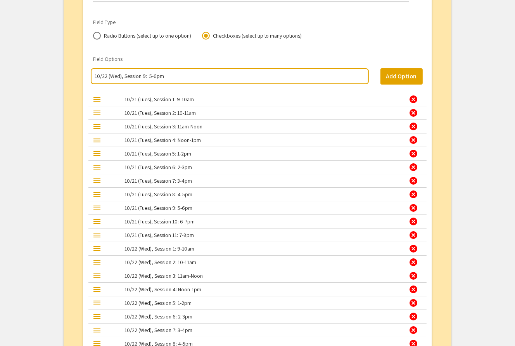
click at [174, 76] on input "10/22 (Wed), Session 9: 5-6pm" at bounding box center [230, 76] width 270 height 8
click at [126, 76] on input "10/22 (Wed), Session 9: 5-6pm" at bounding box center [230, 76] width 270 height 8
type input "10/22 (Wed), Session 9: 5-6pm"
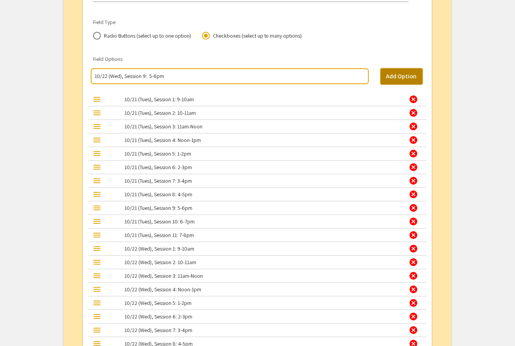
click at [401, 73] on button "Add Option" at bounding box center [401, 76] width 42 height 16
click at [123, 77] on input "multi select option input" at bounding box center [230, 76] width 270 height 8
paste input "10/22 (Wed), Session 9: 5-6pm"
click at [144, 77] on input "10/22 (Wed), Session 9: 5-6pm" at bounding box center [230, 76] width 270 height 8
click at [156, 75] on input "10/22 (Wed), Session 10: 5-6pm" at bounding box center [230, 76] width 270 height 8
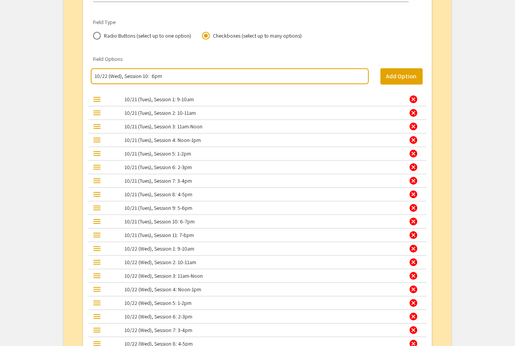
click at [153, 76] on input "10/22 (Wed), Session 10: 6pm" at bounding box center [230, 76] width 270 height 8
type input "10/22 (Wed), Session 10: 6-7pm"
click at [404, 74] on button "Add Option" at bounding box center [401, 76] width 42 height 16
click at [149, 76] on input "multi select option input" at bounding box center [230, 76] width 270 height 8
paste input "10/22 (Wed), Session 9: 5-6pm"
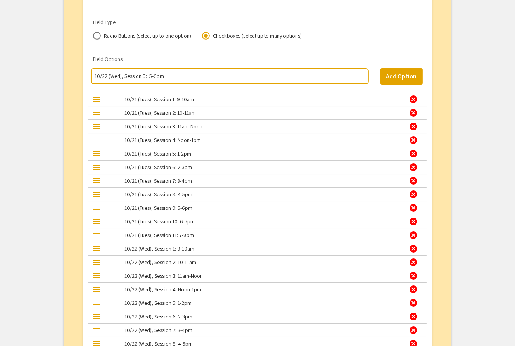
click at [144, 76] on input "10/22 (Wed), Session 9: 5-6pm" at bounding box center [230, 76] width 270 height 8
click at [157, 76] on input "10/22 (Wed), Session 11: 5-6pm" at bounding box center [230, 76] width 270 height 8
click at [172, 76] on input "10/22 (Wed), Session 11: 7-8pm" at bounding box center [230, 76] width 270 height 8
type input "10/22 (Wed), Session 11: 7-8pm"
click at [405, 76] on button "Add Option" at bounding box center [401, 76] width 42 height 16
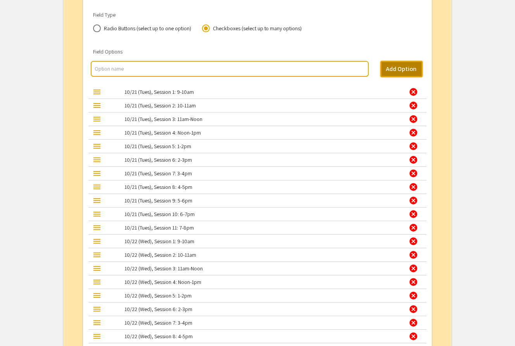
scroll to position [2549, 0]
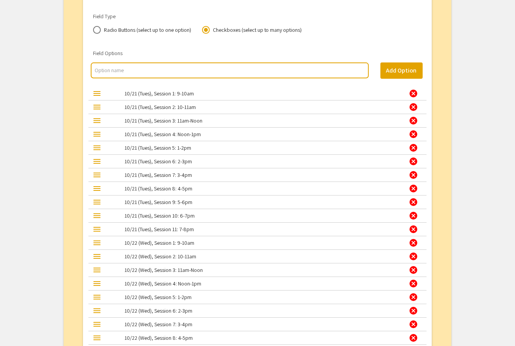
click at [106, 68] on input "multi select option input" at bounding box center [230, 70] width 270 height 8
paste input "10/22 (Wed), Session 9: 5-6pm"
click at [107, 72] on input "10/22 (Wed), Session 9: 5-6pm" at bounding box center [230, 70] width 270 height 8
click at [119, 70] on input "10/23 (Wed), Session 9: 5-6pm" at bounding box center [230, 70] width 270 height 8
click at [147, 70] on input "10/23 (Thurs), Session 9: 5-6pm" at bounding box center [230, 70] width 270 height 8
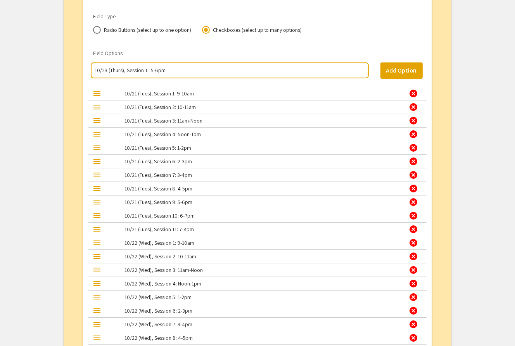
click at [157, 71] on input "10/23 (Thurs), Session 1: 5-6pm" at bounding box center [230, 70] width 270 height 8
click at [164, 71] on input "10/23 (Thurs), Session 1: 9-10pm" at bounding box center [230, 70] width 270 height 8
click at [142, 70] on input "10/23 (Thurs), Session 1: 9-10am" at bounding box center [230, 70] width 270 height 8
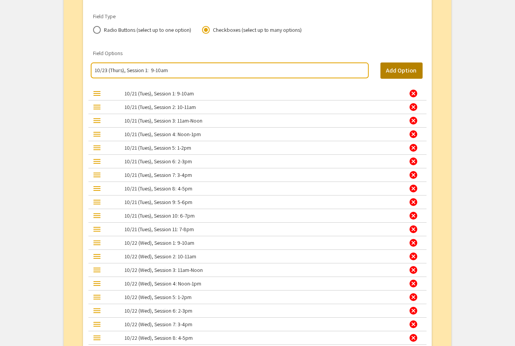
type input "10/23 (Thurs), Session 1: 9-10am"
click at [401, 68] on button "Add Option" at bounding box center [401, 70] width 42 height 16
click at [137, 72] on input "multi select option input" at bounding box center [230, 70] width 270 height 8
paste input "10/23 (Thurs), Session 1: 9-10am"
click at [147, 71] on input "10/23 (Thurs), Session 1: 9-10am" at bounding box center [230, 70] width 270 height 8
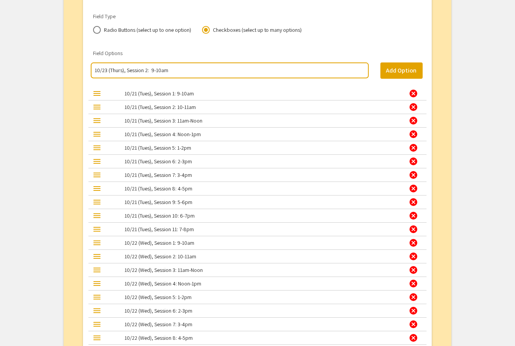
click at [156, 71] on input "10/23 (Thurs), Session 2: 9-10am" at bounding box center [230, 70] width 270 height 8
click at [156, 70] on input "10/23 (Thurs), Session 2: 10am" at bounding box center [230, 70] width 270 height 8
click at [162, 72] on input "10/23 (Thurs), Session 2: 10-11am" at bounding box center [230, 70] width 270 height 8
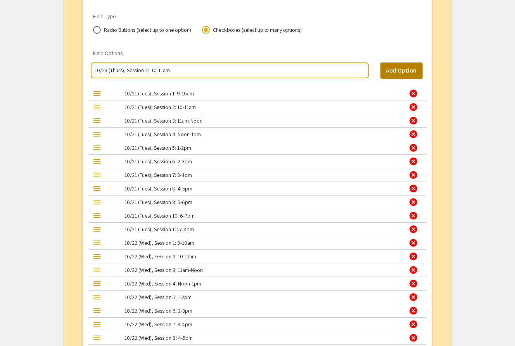
type input "10/23 (Thurs), Session 2: 10-11am"
click at [397, 67] on button "Add Option" at bounding box center [401, 70] width 42 height 16
click at [150, 71] on input "multi select option input" at bounding box center [230, 70] width 270 height 8
paste input "10/23 (Thurs), Session 2: 10-11am"
click at [147, 70] on input "10/23 (Thurs), Session 2: 10-11am" at bounding box center [230, 70] width 270 height 8
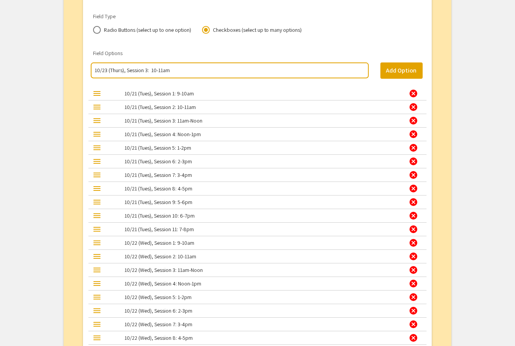
click at [158, 71] on input "10/23 (Thurs), Session 3: 10-11am" at bounding box center [230, 70] width 270 height 8
click at [163, 69] on input "10/23 (Thurs), Session 3: 11am" at bounding box center [230, 70] width 270 height 8
click at [157, 71] on input "10/23 (Thurs), Session 3: 11am-Noon" at bounding box center [230, 70] width 270 height 8
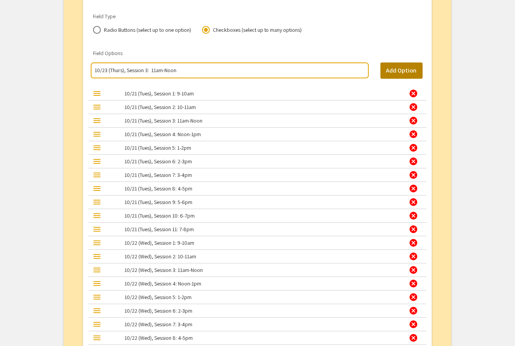
type input "10/23 (Thurs), Session 3: 11am-Noon"
click at [401, 68] on button "Add Option" at bounding box center [401, 70] width 42 height 16
click at [106, 67] on input "multi select option input" at bounding box center [230, 70] width 270 height 8
paste input "10/23 (Thurs), Session 3: 11am-Noon"
click at [148, 71] on input "10/23 (Thurs), Session 3: 11am-Noon" at bounding box center [230, 70] width 270 height 8
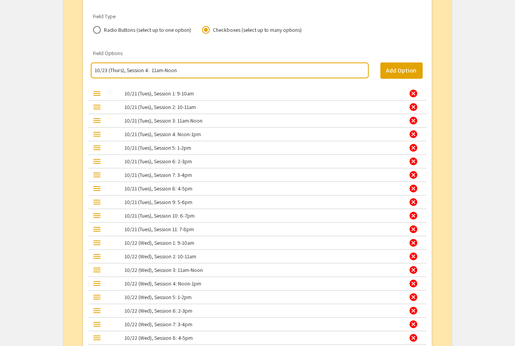
click at [165, 70] on input "10/23 (Thurs), Session 4: 11am-Noon" at bounding box center [230, 70] width 270 height 8
click at [167, 69] on input "10/23 (Thurs), Session 4: Noon" at bounding box center [230, 70] width 270 height 8
type input "10/23 (Thurs), Session 4: Noon-1pm"
click at [398, 67] on button "Add Option" at bounding box center [401, 70] width 42 height 16
click at [157, 71] on input "multi select option input" at bounding box center [230, 70] width 270 height 8
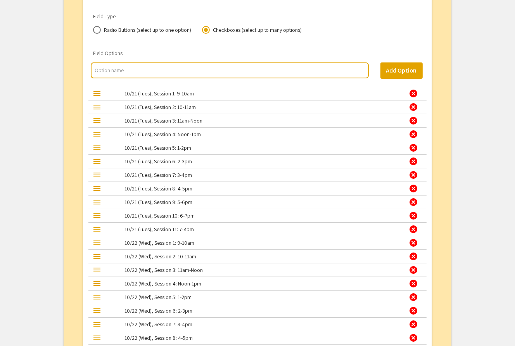
paste input "10/23 (Thurs), Session 3: 11am-Noon"
click at [147, 70] on input "10/23 (Thurs), Session 3: 11am-Noon" at bounding box center [230, 70] width 270 height 8
click at [177, 71] on input "10/23 (Thurs), Session 5: 11am-Noon" at bounding box center [230, 70] width 270 height 8
click at [143, 70] on input "10/23 (Thurs), Session 5: 1-2pm" at bounding box center [230, 70] width 270 height 8
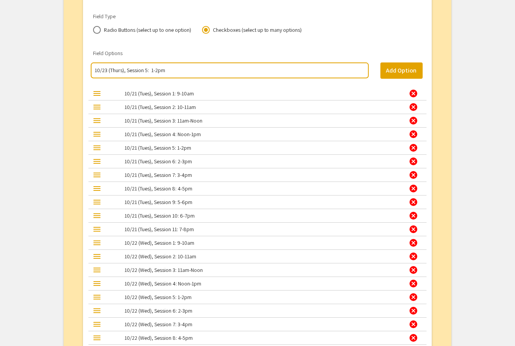
click at [143, 70] on input "10/23 (Thurs), Session 5: 1-2pm" at bounding box center [230, 70] width 270 height 8
type input "10/23 (Thurs), Session 5: 1-2pm"
click at [409, 68] on button "Add Option" at bounding box center [401, 70] width 42 height 16
click at [175, 71] on input "multi select option input" at bounding box center [230, 70] width 270 height 8
paste input "10/23 (Thurs), Session 5: 1-2pm"
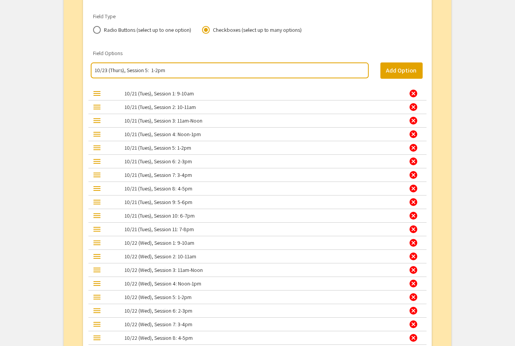
click at [148, 69] on input "10/23 (Thurs), Session 5: 1-2pm" at bounding box center [230, 70] width 270 height 8
click at [156, 71] on input "10/23 (Thurs), Session 6: 1-2pm" at bounding box center [230, 70] width 270 height 8
click at [154, 71] on input "10/23 (Thurs), Session 6: 2pm" at bounding box center [230, 70] width 270 height 8
click at [145, 70] on input "10/23 (Thurs), Session 6: 2-3pm" at bounding box center [230, 70] width 270 height 8
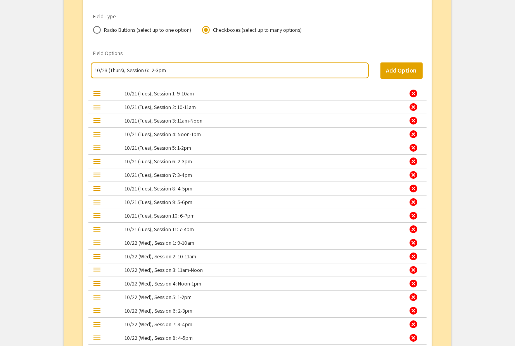
click at [145, 70] on input "10/23 (Thurs), Session 6: 2-3pm" at bounding box center [230, 70] width 270 height 8
type input "10/23 (Thurs), Session 6: 2-3pm"
click at [389, 67] on button "Add Option" at bounding box center [401, 70] width 42 height 16
click at [123, 71] on input "multi select option input" at bounding box center [230, 70] width 270 height 8
paste input "10/23 (Thurs), Session 6: 2-3pm"
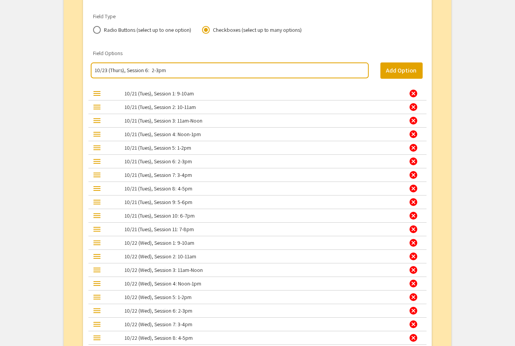
click at [147, 70] on input "10/23 (Thurs), Session 6: 2-3pm" at bounding box center [230, 70] width 270 height 8
click at [156, 71] on input "10/23 (Thurs), Session 7: 2-3pm" at bounding box center [230, 70] width 270 height 8
click at [153, 71] on input "10/23 (Thurs), Session 7: 3pm" at bounding box center [230, 70] width 270 height 8
type input "10/23 (Thurs), Session 7: 3-4pm"
click at [408, 69] on button "Add Option" at bounding box center [401, 70] width 42 height 16
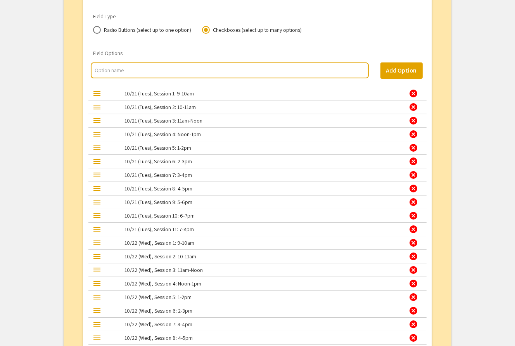
click at [152, 70] on input "multi select option input" at bounding box center [230, 70] width 270 height 8
paste input "10/23 (Thurs), Session 6: 2-3pm"
click at [146, 69] on input "10/23 (Thurs), Session 6: 2-3pm" at bounding box center [230, 70] width 270 height 8
click at [158, 70] on input "10/23 (Thurs), Session 8: 2-3pm" at bounding box center [230, 70] width 270 height 8
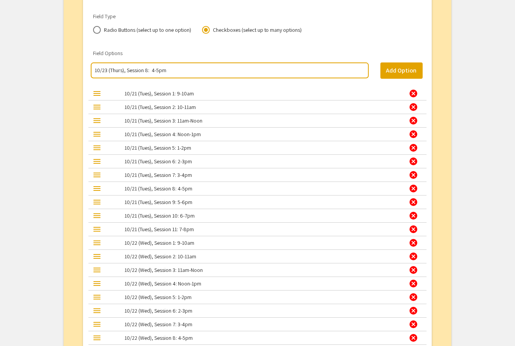
click at [135, 69] on input "10/23 (Thurs), Session 8: 4-5pm" at bounding box center [230, 70] width 270 height 8
type input "10/23 (Thurs), Session 8: 4-5pm"
click at [405, 68] on button "Add Option" at bounding box center [401, 70] width 42 height 16
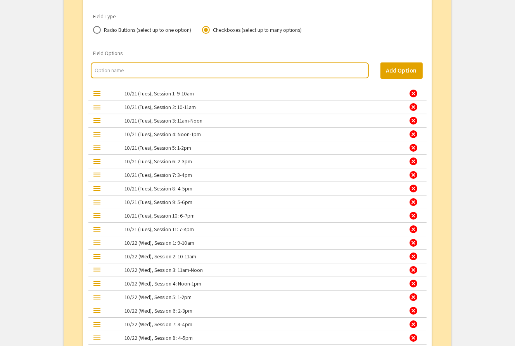
click at [167, 69] on input "multi select option input" at bounding box center [230, 70] width 270 height 8
paste input "10/23 (Thurs), Session 8: 4-5pm"
click at [146, 71] on input "10/23 (Thurs), Session 8: 4-5pm" at bounding box center [230, 70] width 270 height 8
click at [156, 70] on input "10/23 (Thurs), Session 9: 4-5pm" at bounding box center [230, 70] width 270 height 8
click at [153, 70] on input "10/23 (Thurs), Session 9: 5pm" at bounding box center [230, 70] width 270 height 8
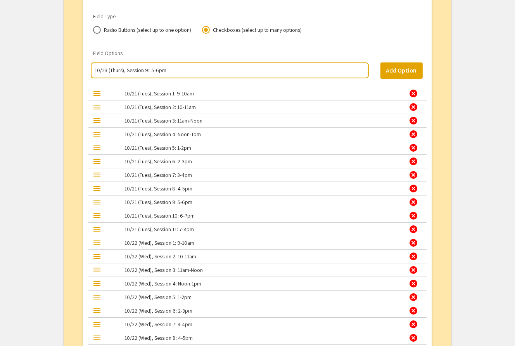
click at [139, 70] on input "10/23 (Thurs), Session 9: 5-6pm" at bounding box center [230, 70] width 270 height 8
type input "10/23 (Thurs), Session 9: 5-6pm"
click at [400, 66] on button "Add Option" at bounding box center [401, 70] width 42 height 16
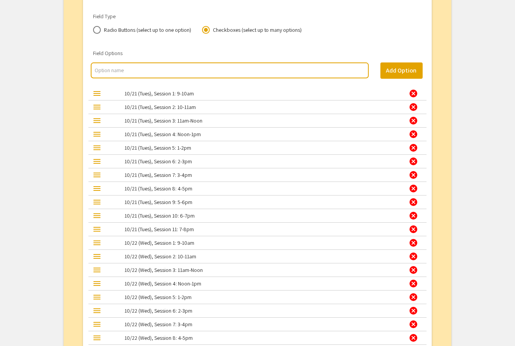
click at [126, 69] on input "multi select option input" at bounding box center [230, 70] width 270 height 8
paste input "10/23 (Thurs), Session 9: 5-6pm"
click at [146, 71] on input "10/23 (Thurs), Session 9: 5-6pm" at bounding box center [230, 70] width 270 height 8
click at [158, 70] on input "10/23 (Thurs), Session 10: 5-6pm" at bounding box center [230, 70] width 270 height 8
click at [156, 71] on input "10/23 (Thurs), Session 10: 6pm" at bounding box center [230, 70] width 270 height 8
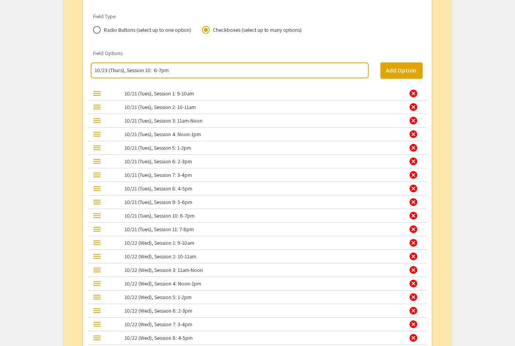
click at [149, 70] on input "10/23 (Thurs), Session 10: 6-7pm" at bounding box center [230, 70] width 270 height 8
type input "10/23 (Thurs), Session 10: 6-7pm"
click at [396, 72] on button "Add Option" at bounding box center [401, 70] width 42 height 16
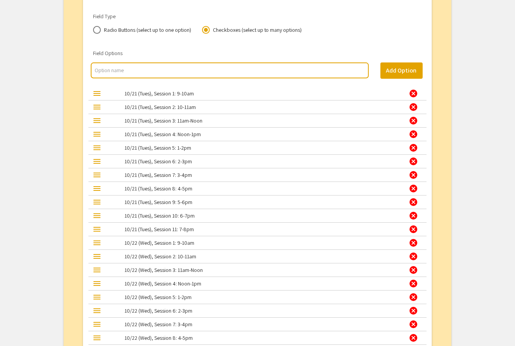
click at [122, 69] on input "multi select option input" at bounding box center [230, 70] width 270 height 8
paste input "10/23 (Thurs), Session 10: 6-7pm"
click at [150, 70] on input "10/23 (Thurs), Session 10: 6-7pm" at bounding box center [230, 70] width 270 height 8
click at [149, 70] on input "10/23 (Thurs), Session 10: 6-7pm" at bounding box center [230, 70] width 270 height 8
click at [158, 71] on input "10/23 (Thurs), Session 11: 6-7pm" at bounding box center [230, 70] width 270 height 8
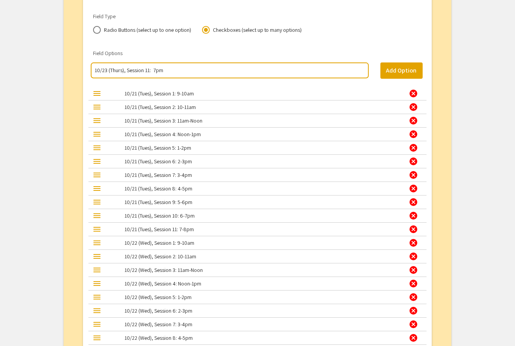
click at [156, 69] on input "10/23 (Thurs), Session 11: 7pm" at bounding box center [230, 70] width 270 height 8
type input "10/23 (Thurs), Session 11: 7-8pm"
click at [397, 69] on button "Add Option" at bounding box center [401, 70] width 42 height 16
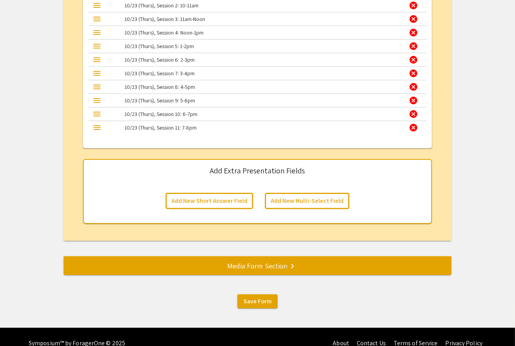
scroll to position [2950, 0]
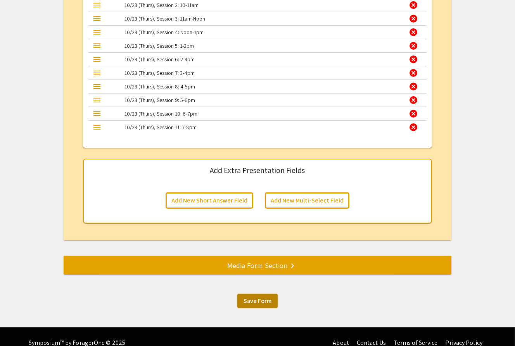
click at [254, 301] on span "Save Form" at bounding box center [258, 301] width 28 height 8
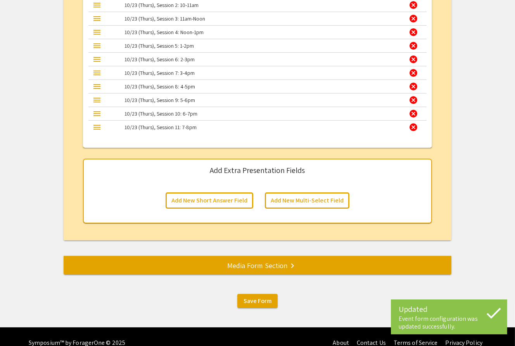
click at [246, 263] on div "Media Form Section keyboard_arrow_right" at bounding box center [258, 265] width 388 height 11
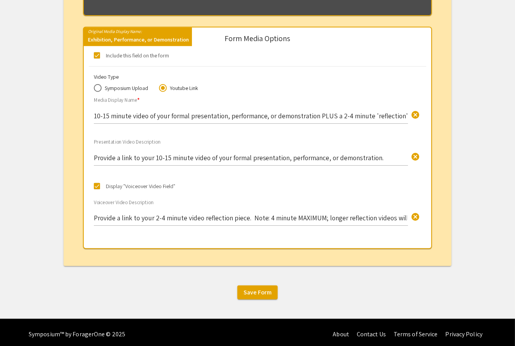
scroll to position [625, 0]
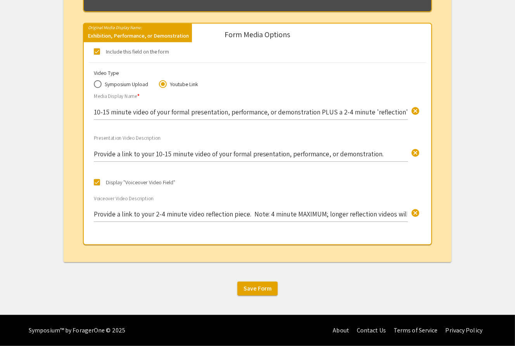
click at [357, 213] on input "Provide a link to your 2-4 minute video reflection piece. Note: 4 minute MAXIMU…" at bounding box center [251, 213] width 314 height 9
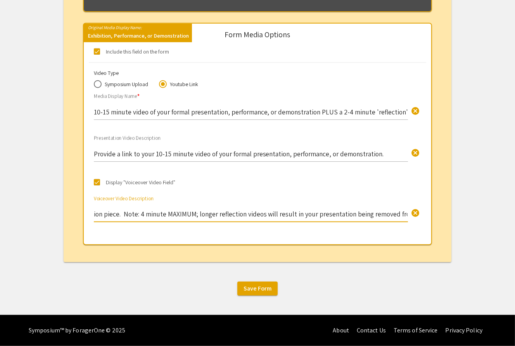
scroll to position [0, 156]
drag, startPoint x: 357, startPoint y: 213, endPoint x: 375, endPoint y: 219, distance: 19.0
click at [375, 219] on div "Provide a link to your 2-4 minute video reflection piece. Note: 4 minute MAXIMU…" at bounding box center [251, 208] width 314 height 28
click at [342, 189] on div "Display "Voiceover Video Field"" at bounding box center [257, 186] width 349 height 17
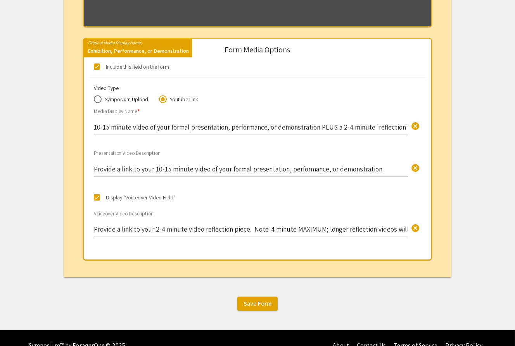
scroll to position [625, 0]
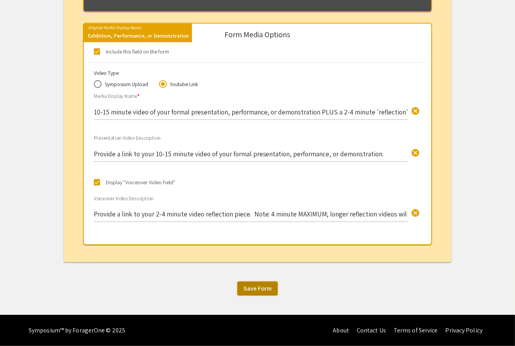
click at [256, 289] on span "Save Form" at bounding box center [258, 288] width 28 height 8
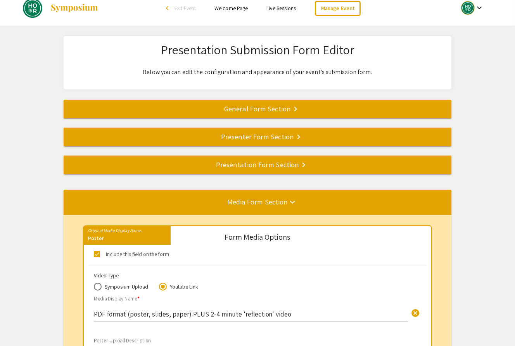
scroll to position [0, 0]
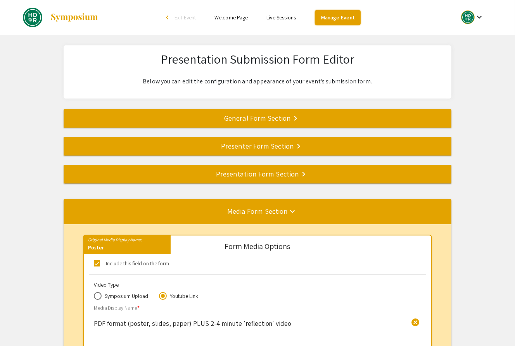
click at [338, 17] on link "Manage Event" at bounding box center [338, 17] width 46 height 15
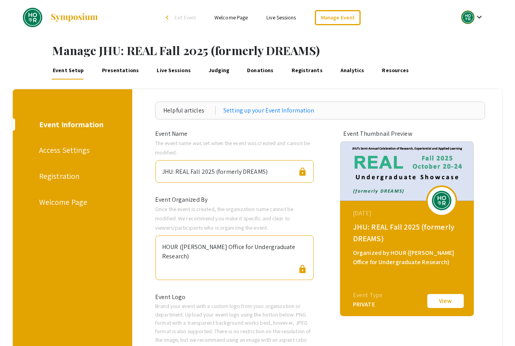
click at [112, 70] on link "Presentations" at bounding box center [120, 70] width 40 height 19
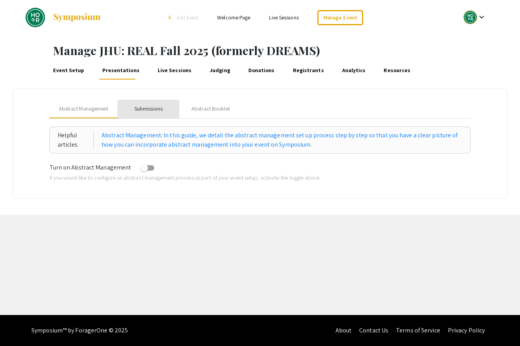
click at [156, 108] on div "Submissions" at bounding box center [149, 109] width 28 height 8
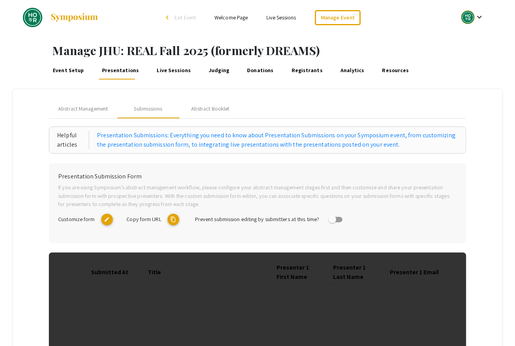
click at [176, 218] on mat-icon "content_copy" at bounding box center [174, 220] width 12 height 12
click at [338, 17] on link "Manage Event" at bounding box center [338, 17] width 46 height 15
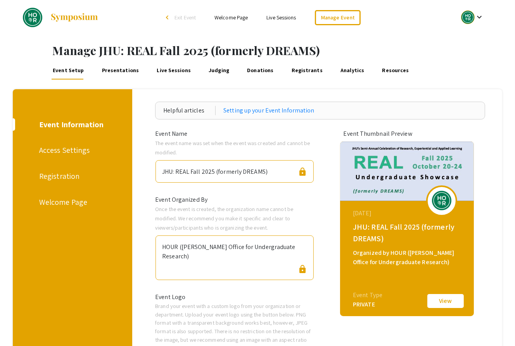
click at [55, 176] on div "Registration" at bounding box center [71, 176] width 64 height 12
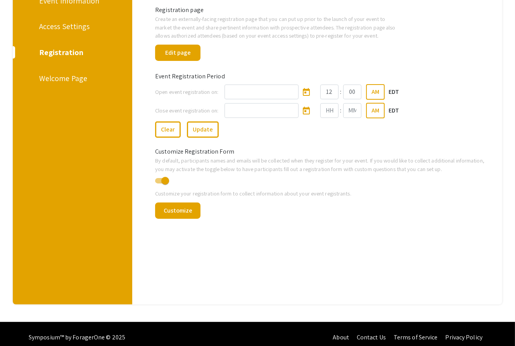
scroll to position [130, 0]
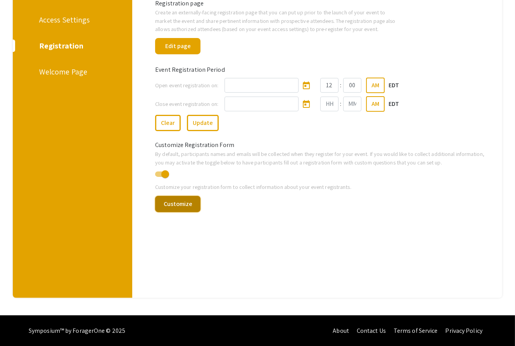
click at [174, 199] on button "Customize" at bounding box center [177, 204] width 45 height 16
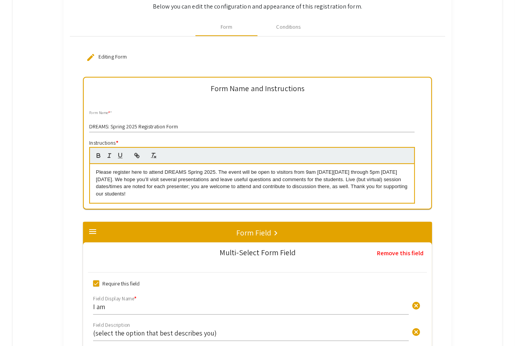
scroll to position [139, 0]
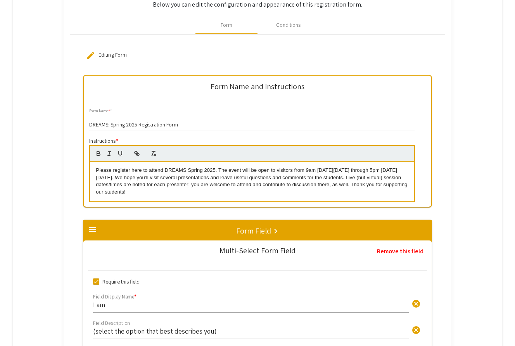
click at [168, 170] on p "Please register here to attend DREAMS Spring 2025. The event will be open to vi…" at bounding box center [252, 181] width 312 height 29
click at [225, 170] on p "Please register here to attend REAL (formerly DREAMS Spring 2025. The event wil…" at bounding box center [252, 181] width 312 height 29
drag, startPoint x: 228, startPoint y: 171, endPoint x: 243, endPoint y: 170, distance: 14.8
click at [243, 170] on p "Please register here to attend REAL (formerly DREAMS) Spring 2025. The event wi…" at bounding box center [252, 181] width 312 height 29
drag, startPoint x: 378, startPoint y: 171, endPoint x: 395, endPoint y: 171, distance: 17.1
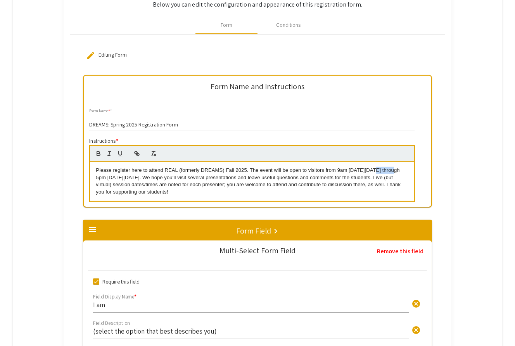
click at [395, 171] on p "Please register here to attend REAL (formerly DREAMS) Fall 2025. The event will…" at bounding box center [252, 181] width 312 height 29
drag, startPoint x: 165, startPoint y: 177, endPoint x: 178, endPoint y: 178, distance: 12.8
click at [178, 178] on p "Please register here to attend REAL (formerly DREAMS) Fall 2025. The event will…" at bounding box center [252, 181] width 312 height 29
click at [111, 178] on p "Please register here to attend REAL (formerly DREAMS) Fall 2025. The event will…" at bounding box center [252, 181] width 312 height 29
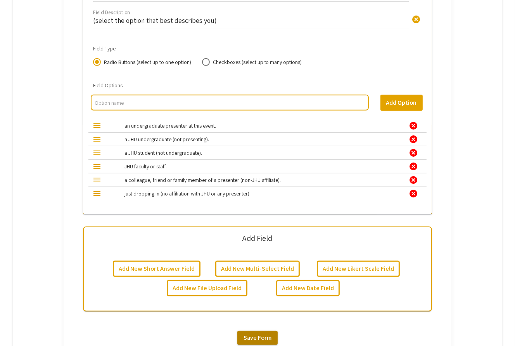
scroll to position [436, 0]
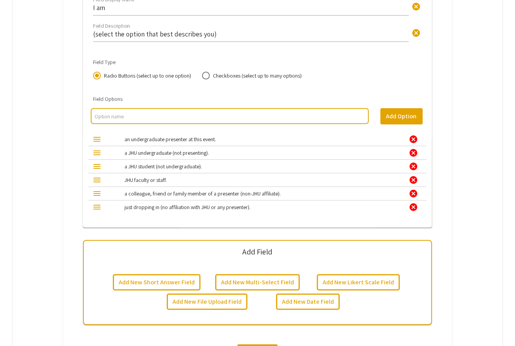
click at [109, 114] on input "multi select option input" at bounding box center [230, 116] width 270 height 8
type input "a JHU graduate or post-bac student"
click at [397, 114] on button "Add Option" at bounding box center [401, 116] width 42 height 16
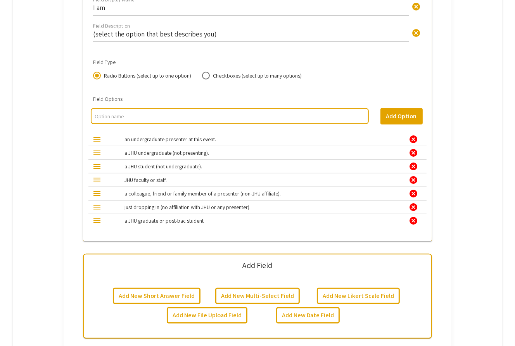
click at [417, 164] on div "cancel" at bounding box center [413, 166] width 9 height 9
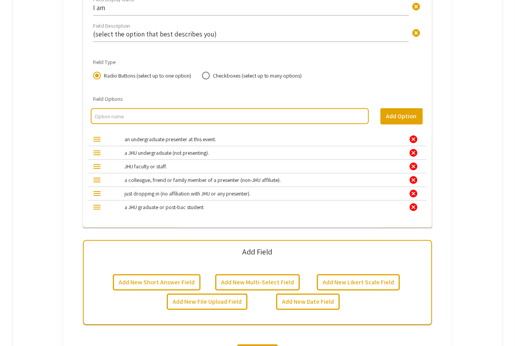
click at [103, 112] on input "multi select option input" at bounding box center [230, 116] width 270 height 8
type input "a JHU graduate student."
click at [394, 114] on button "Add Option" at bounding box center [401, 116] width 42 height 16
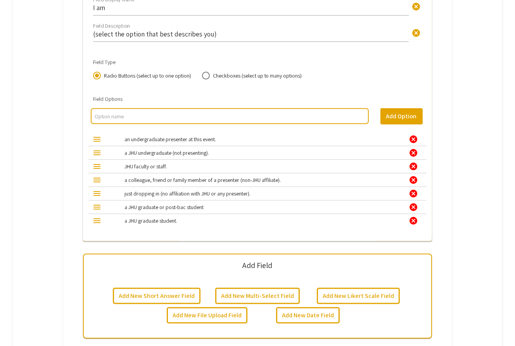
click at [416, 205] on div "cancel" at bounding box center [413, 206] width 9 height 9
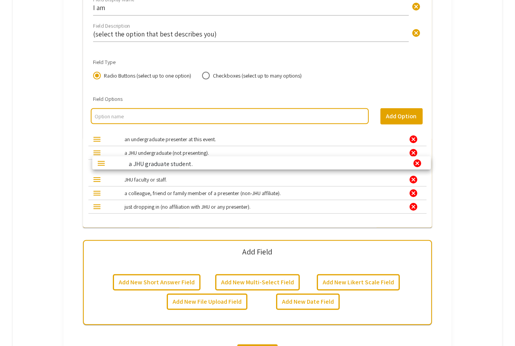
drag, startPoint x: 99, startPoint y: 206, endPoint x: 100, endPoint y: 162, distance: 44.2
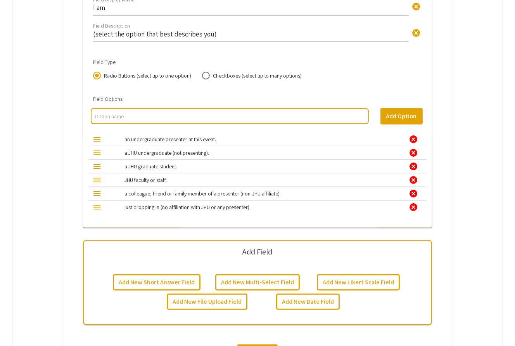
click at [154, 207] on mat-label "just dropping in (no affiliation with JHU or any presenter)." at bounding box center [187, 207] width 126 height 7
click at [125, 114] on input "multi select option input" at bounding box center [230, 116] width 270 height 8
type input "JHU alumnus or other former JHU affiliate."
click at [398, 114] on button "Add Option" at bounding box center [401, 116] width 42 height 16
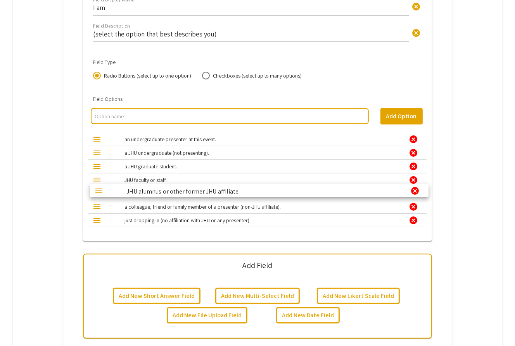
drag, startPoint x: 100, startPoint y: 218, endPoint x: 100, endPoint y: 188, distance: 29.5
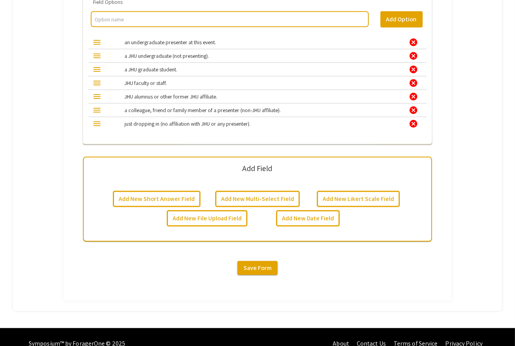
scroll to position [545, 0]
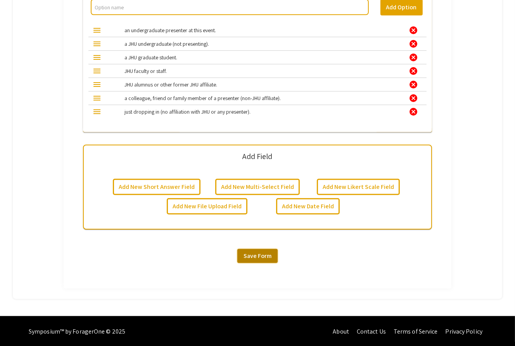
click at [256, 254] on span "Save Form" at bounding box center [258, 256] width 28 height 8
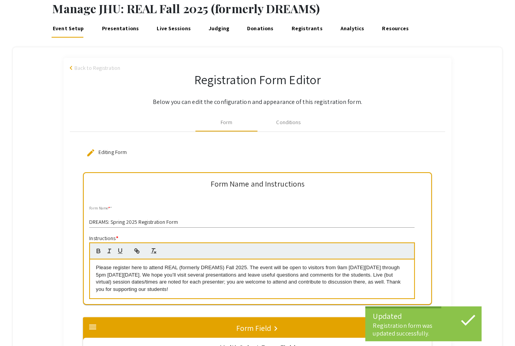
scroll to position [40, 0]
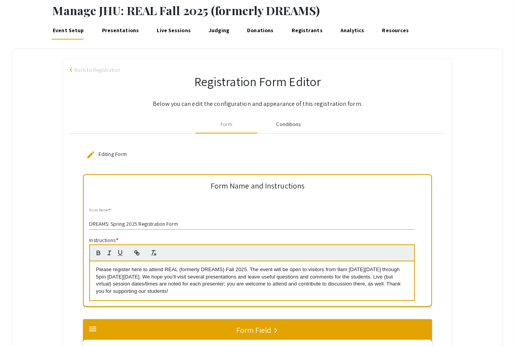
click at [293, 121] on div "Conditions" at bounding box center [289, 124] width 24 height 8
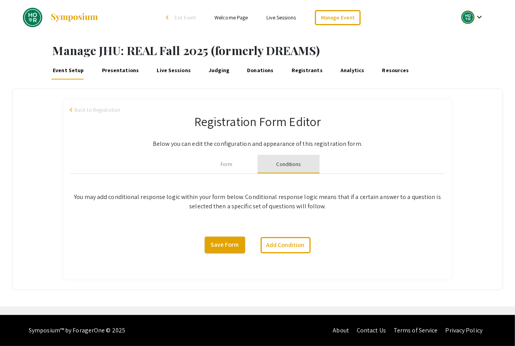
scroll to position [0, 0]
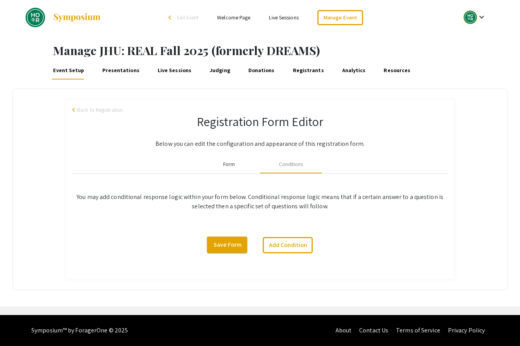
click at [233, 163] on div "Form" at bounding box center [229, 164] width 12 height 8
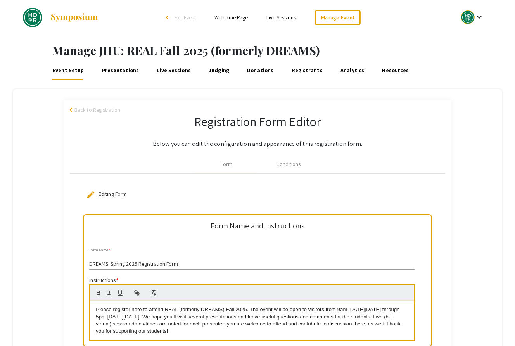
click at [235, 18] on link "Welcome Page" at bounding box center [230, 17] width 33 height 7
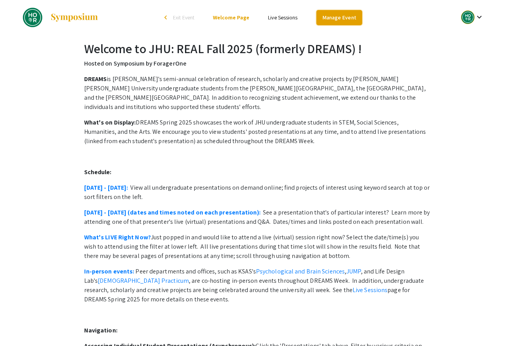
click at [344, 16] on link "Manage Event" at bounding box center [339, 17] width 46 height 15
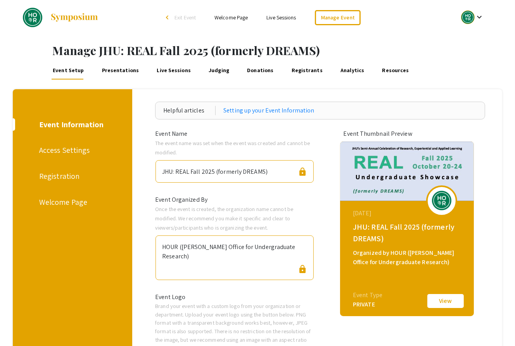
click at [55, 175] on div "Registration" at bounding box center [71, 176] width 64 height 12
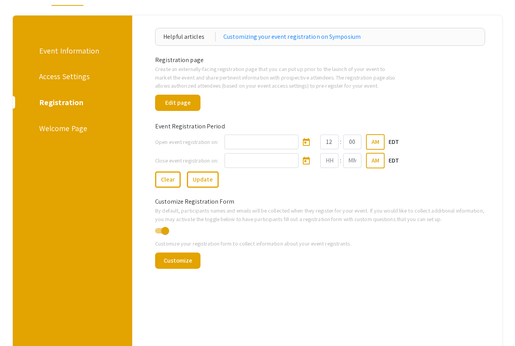
scroll to position [74, 0]
click at [302, 140] on icon "Open calendar" at bounding box center [306, 142] width 9 height 9
click at [268, 213] on div "7" at bounding box center [269, 214] width 14 height 14
type input "10/7/2025"
click at [202, 179] on button "Update" at bounding box center [203, 179] width 32 height 16
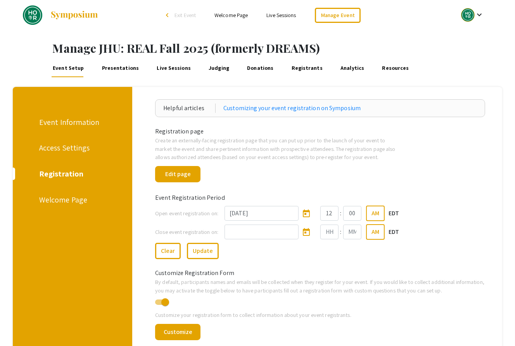
scroll to position [0, 0]
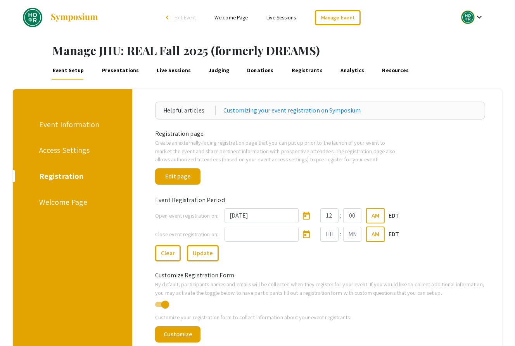
click at [60, 148] on div "Access Settings" at bounding box center [71, 150] width 64 height 12
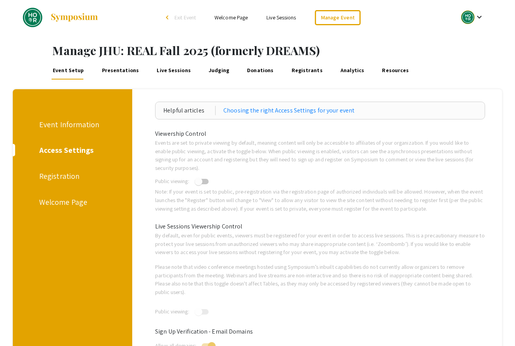
click at [74, 124] on div "Event Information" at bounding box center [71, 125] width 64 height 12
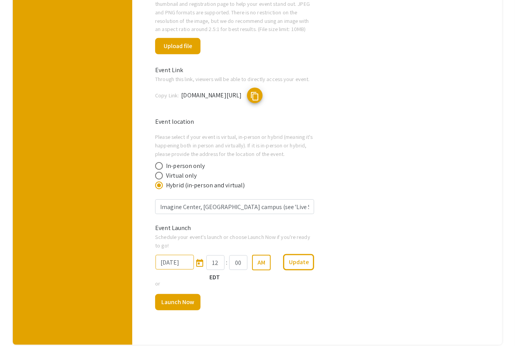
scroll to position [426, 0]
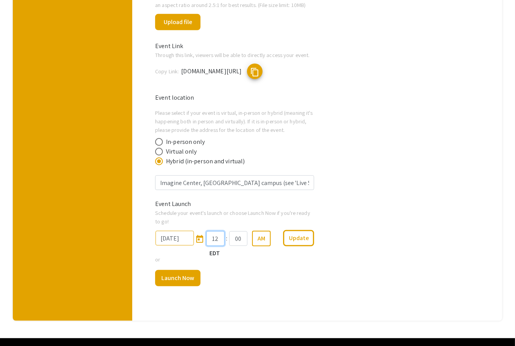
drag, startPoint x: 222, startPoint y: 215, endPoint x: 214, endPoint y: 217, distance: 8.8
click at [214, 231] on input "12" at bounding box center [215, 238] width 18 height 15
type input "09"
click at [312, 230] on button "Update" at bounding box center [298, 238] width 31 height 16
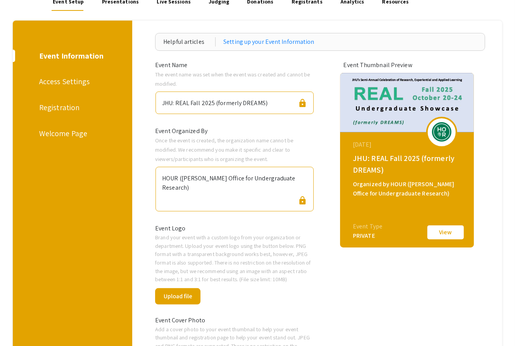
scroll to position [38, 0]
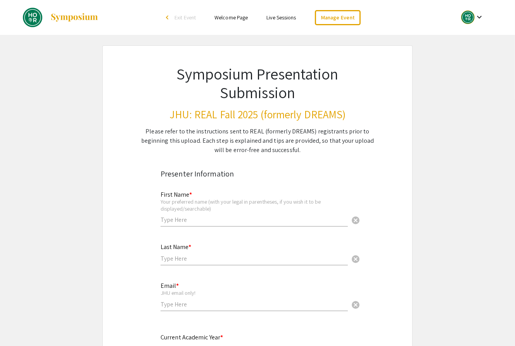
click at [186, 222] on input "text" at bounding box center [254, 220] width 187 height 8
type input "Deb"
click at [185, 253] on div "Last Name * cancel" at bounding box center [254, 250] width 187 height 29
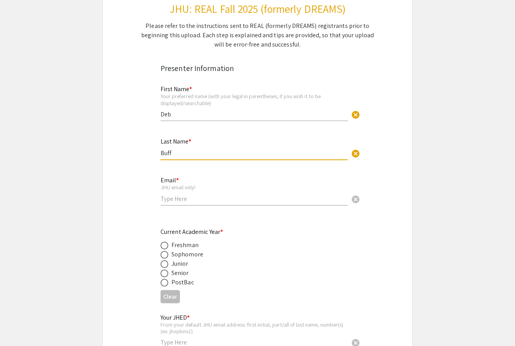
scroll to position [110, 0]
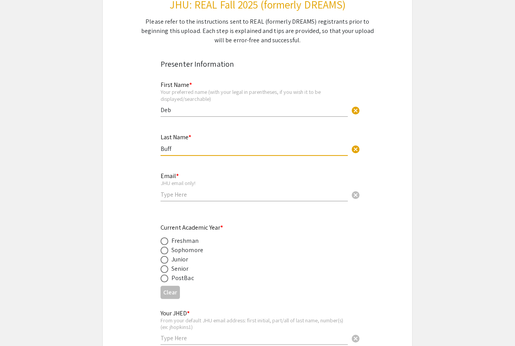
type input "Buff"
click at [175, 195] on input "email" at bounding box center [254, 194] width 187 height 8
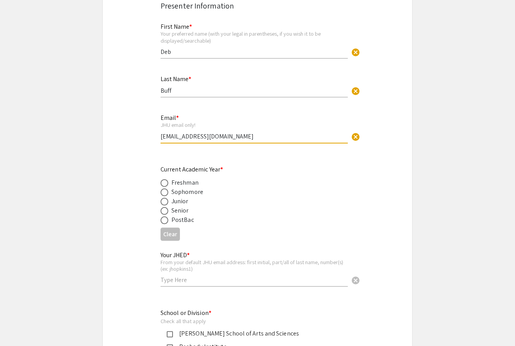
scroll to position [225, 0]
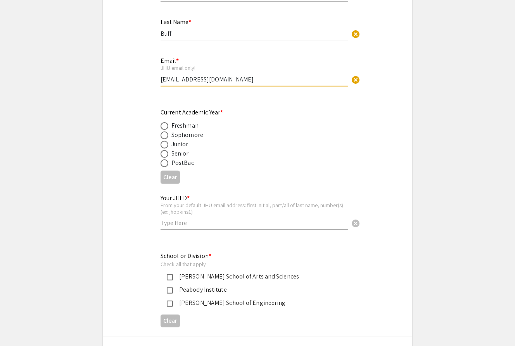
type input "[EMAIL_ADDRESS][DOMAIN_NAME]"
click at [165, 143] on span at bounding box center [165, 145] width 8 height 8
click at [165, 143] on input "radio" at bounding box center [165, 145] width 8 height 8
radio input "true"
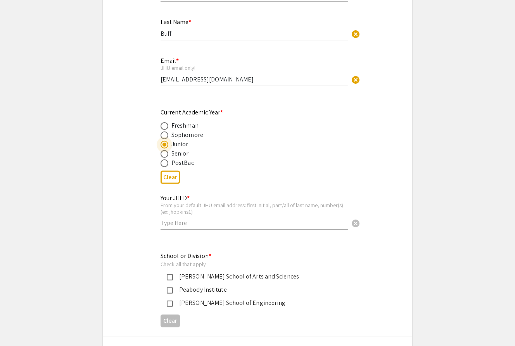
click at [178, 225] on input "text" at bounding box center [254, 223] width 187 height 8
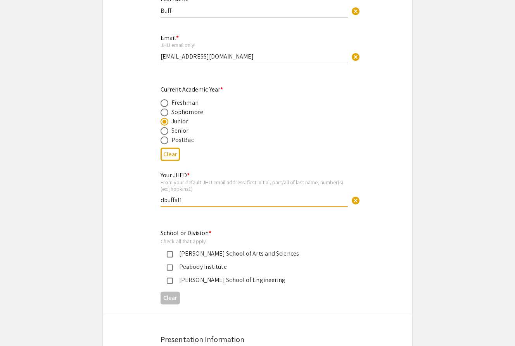
scroll to position [291, 0]
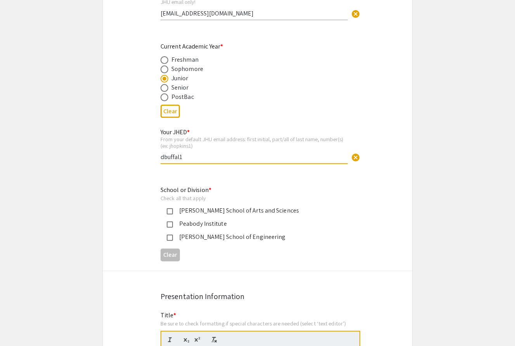
type input "dbuffal1"
click at [169, 211] on mat-pseudo-checkbox at bounding box center [170, 211] width 6 height 6
click at [169, 223] on mat-pseudo-checkbox at bounding box center [170, 224] width 6 height 6
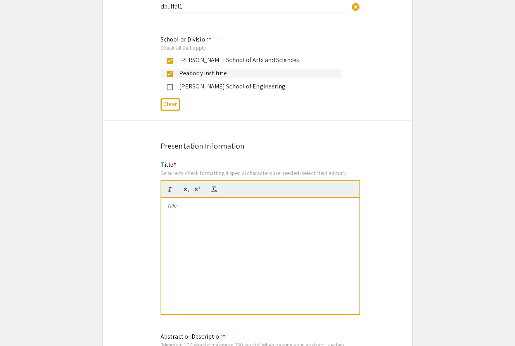
scroll to position [466, 0]
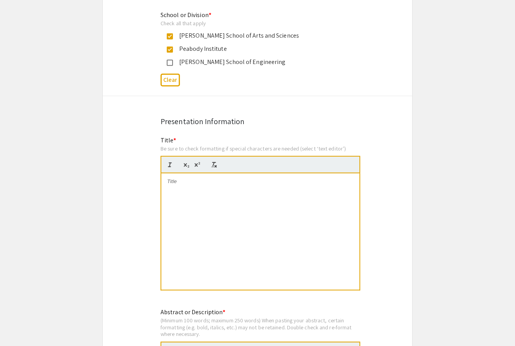
click at [178, 188] on div at bounding box center [260, 231] width 198 height 116
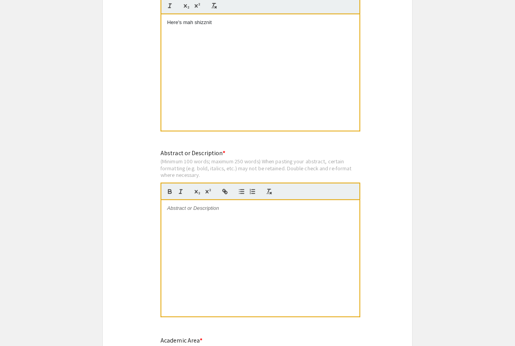
scroll to position [638, 0]
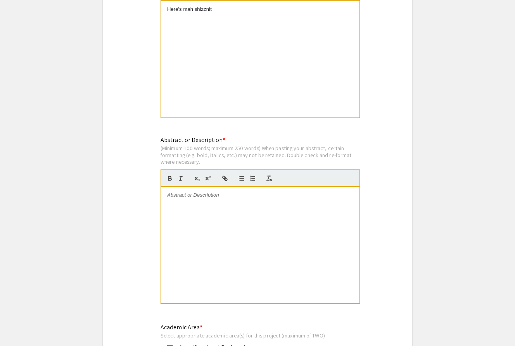
click at [180, 195] on p at bounding box center [260, 195] width 187 height 7
click at [176, 197] on p at bounding box center [260, 195] width 187 height 7
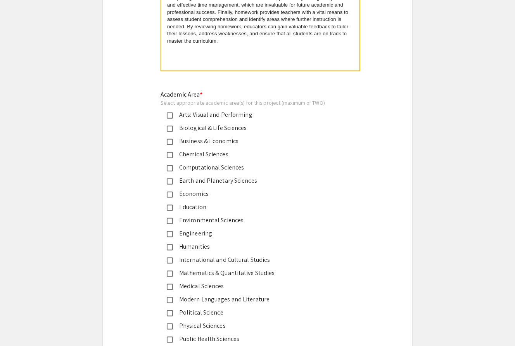
scroll to position [872, 0]
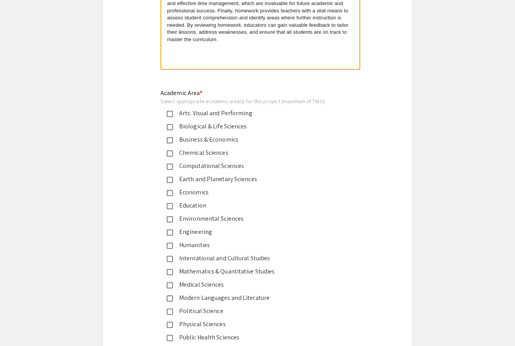
click at [170, 112] on mat-pseudo-checkbox at bounding box center [170, 114] width 6 height 6
click at [171, 204] on mat-pseudo-checkbox at bounding box center [170, 206] width 6 height 6
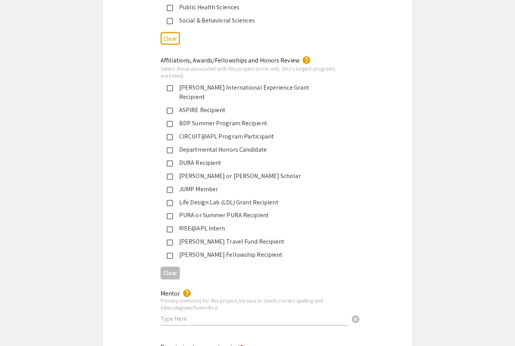
scroll to position [1205, 0]
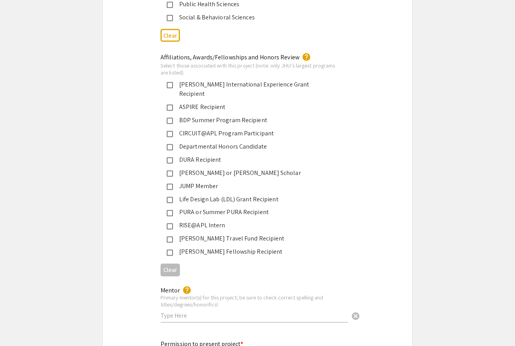
click at [169, 118] on mat-pseudo-checkbox at bounding box center [170, 121] width 6 height 6
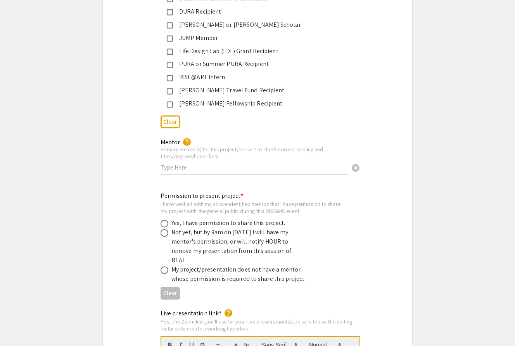
scroll to position [1358, 0]
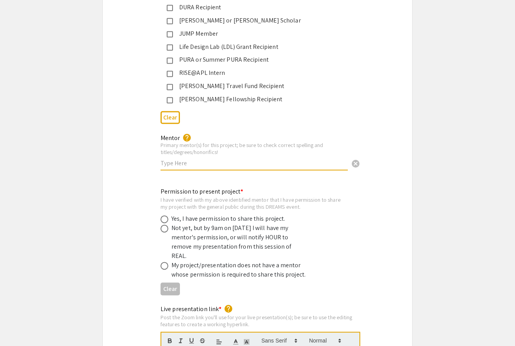
click at [188, 159] on input "text" at bounding box center [254, 163] width 187 height 8
type input "[PERSON_NAME]"
click at [166, 216] on span at bounding box center [165, 220] width 8 height 8
click at [166, 216] on input "radio" at bounding box center [165, 220] width 8 height 8
radio input "true"
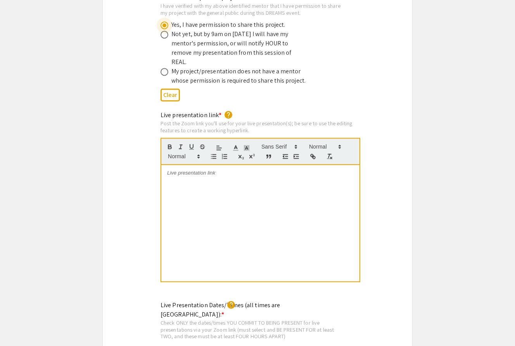
scroll to position [1558, 0]
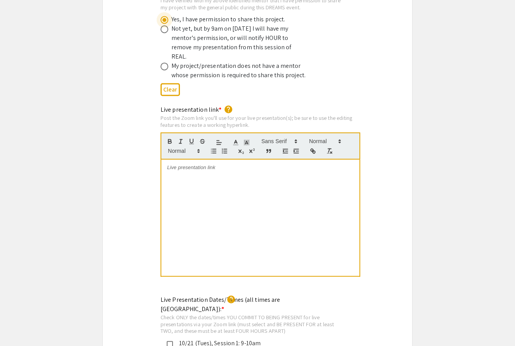
click at [178, 164] on p at bounding box center [260, 167] width 187 height 7
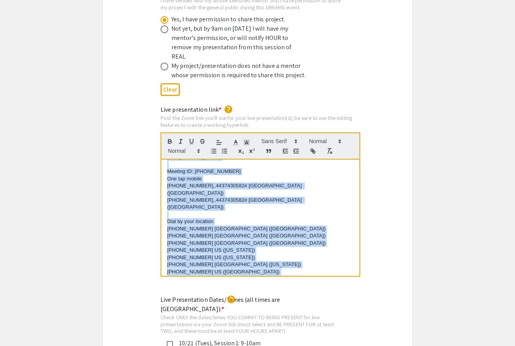
scroll to position [0, 0]
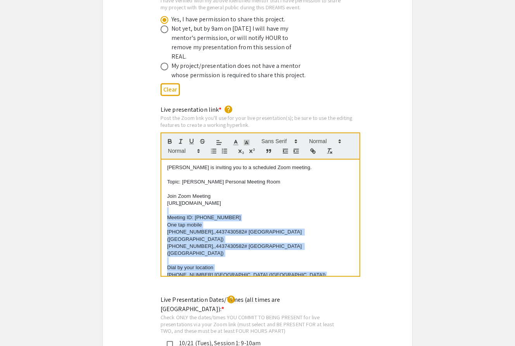
drag, startPoint x: 173, startPoint y: 252, endPoint x: 167, endPoint y: 190, distance: 62.4
click at [167, 190] on div "Deborah Buffalin is inviting you to a scheduled Zoom meeting. Topic: Deborah Bu…" at bounding box center [260, 217] width 198 height 116
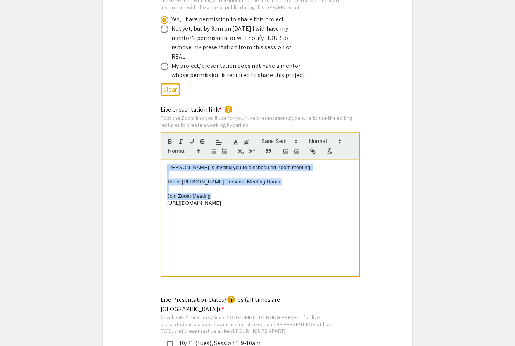
drag, startPoint x: 214, startPoint y: 175, endPoint x: 168, endPoint y: 141, distance: 57.7
click at [168, 159] on div "Deborah Buffalin is inviting you to a scheduled Zoom meeting. Topic: Deborah Bu…" at bounding box center [260, 217] width 198 height 116
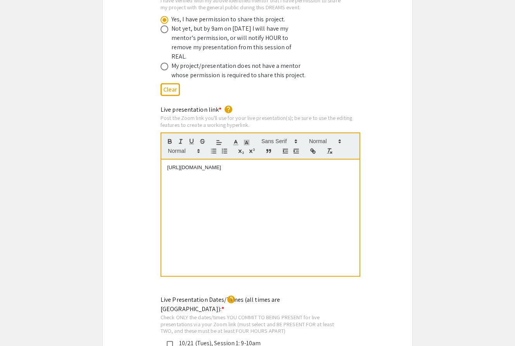
click at [168, 159] on div "[URL][DOMAIN_NAME]" at bounding box center [260, 217] width 198 height 116
drag, startPoint x: 242, startPoint y: 149, endPoint x: 159, endPoint y: 152, distance: 82.7
click at [159, 152] on div "Live presentation link * help Post the Zoom link you'll use for your live prese…" at bounding box center [258, 196] width 206 height 182
click at [315, 147] on icon "button" at bounding box center [313, 150] width 7 height 7
type input "[URL][DOMAIN_NAME]"
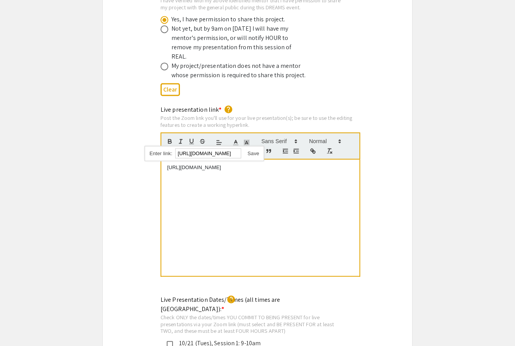
click at [253, 150] on link at bounding box center [250, 153] width 18 height 6
click at [265, 181] on div "[URL][DOMAIN_NAME]" at bounding box center [260, 217] width 198 height 116
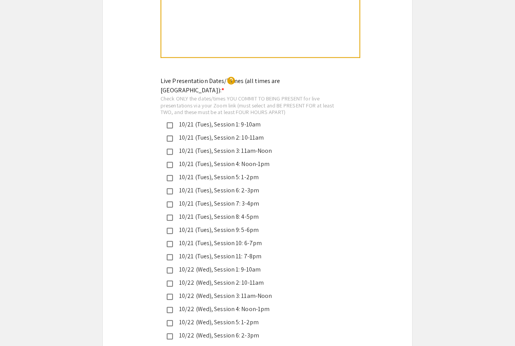
scroll to position [1778, 0]
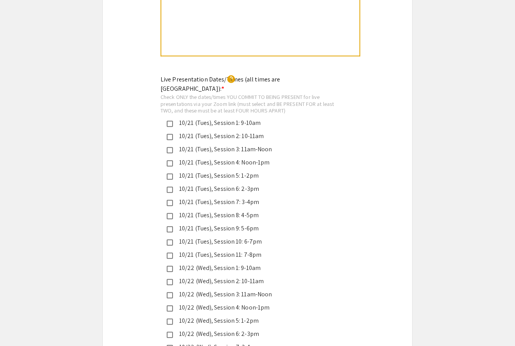
click at [170, 173] on mat-pseudo-checkbox at bounding box center [170, 176] width 6 height 6
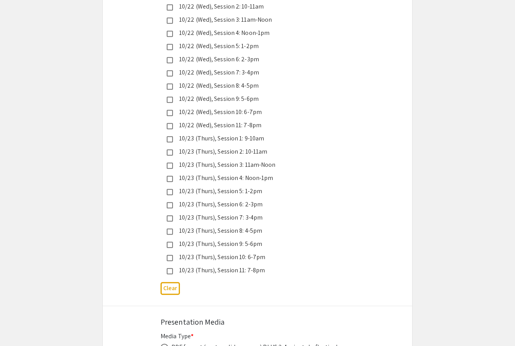
scroll to position [2045, 0]
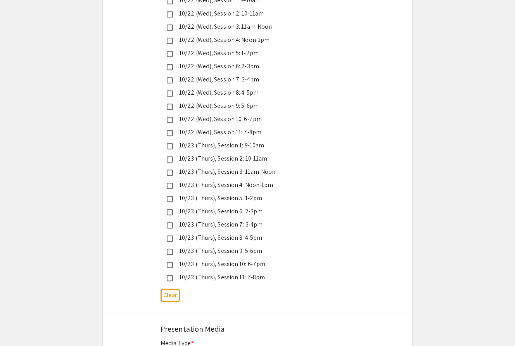
click at [169, 130] on mat-pseudo-checkbox at bounding box center [170, 133] width 6 height 6
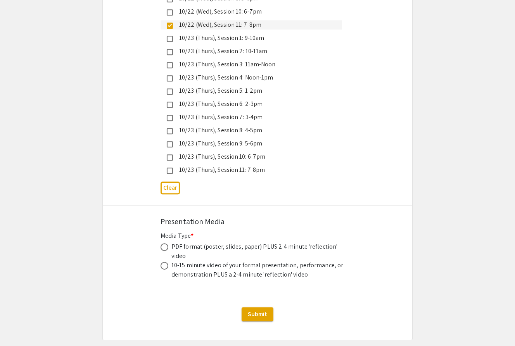
scroll to position [2160, 0]
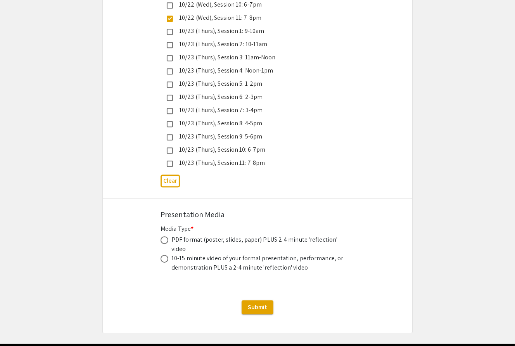
click at [164, 236] on span at bounding box center [165, 240] width 8 height 8
click at [164, 236] on input "radio" at bounding box center [165, 240] width 8 height 8
radio input "true"
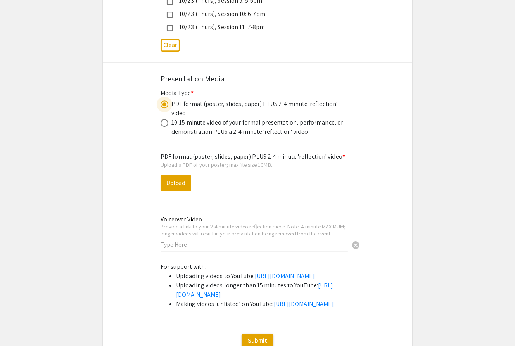
scroll to position [2296, 0]
click at [179, 175] on button "Upload" at bounding box center [176, 183] width 31 height 16
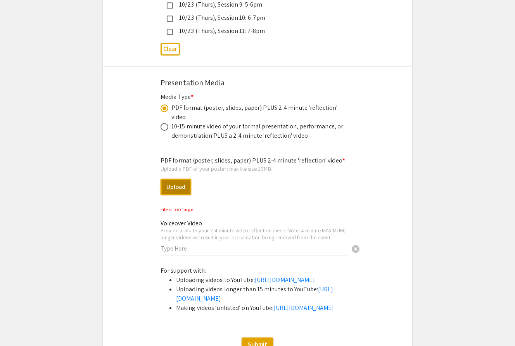
scroll to position [2296, 0]
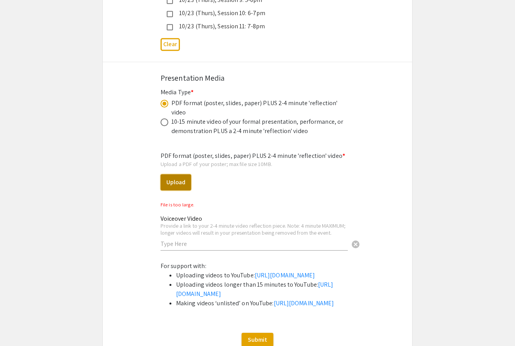
click at [171, 174] on button "Upload" at bounding box center [176, 182] width 31 height 16
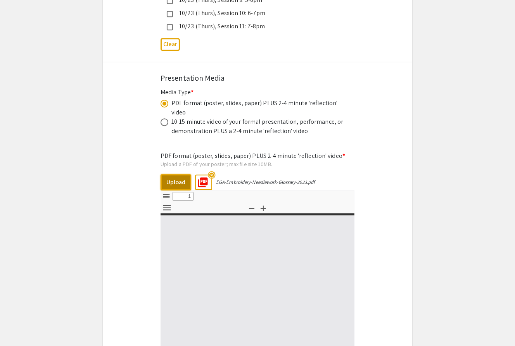
select select "custom"
type input "0"
select select "custom"
type input "1"
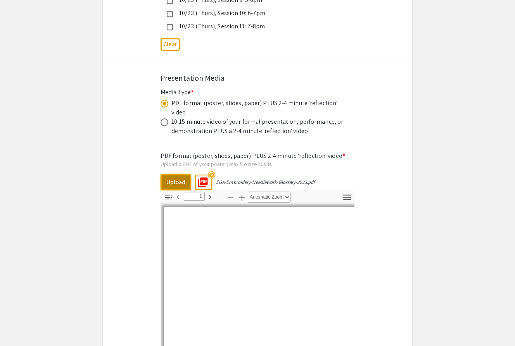
select select "auto"
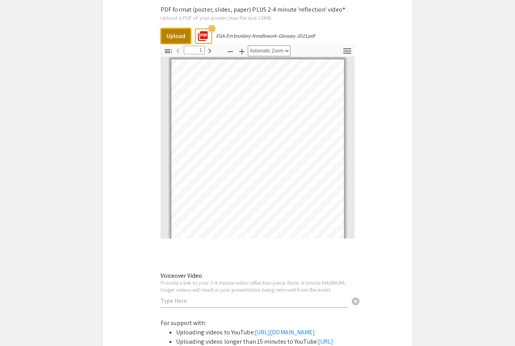
scroll to position [2382, 0]
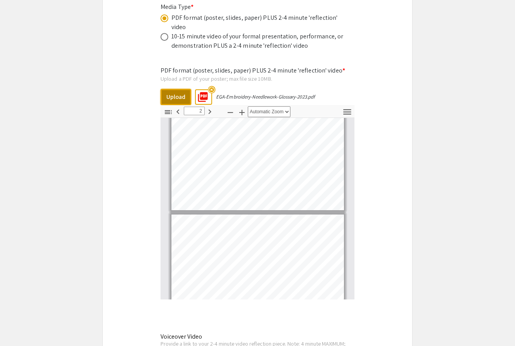
type input "1"
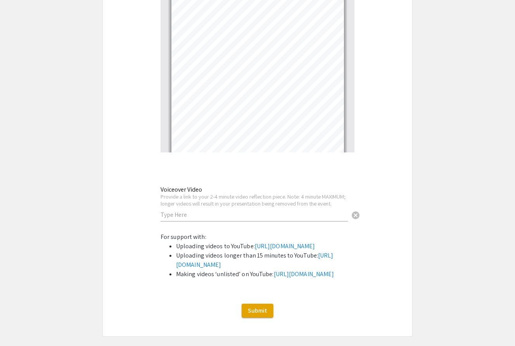
scroll to position [2579, 0]
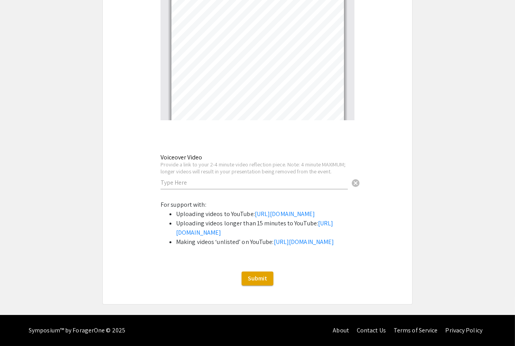
click at [180, 178] on input "text" at bounding box center [254, 182] width 187 height 8
paste input "[URL][DOMAIN_NAME]"
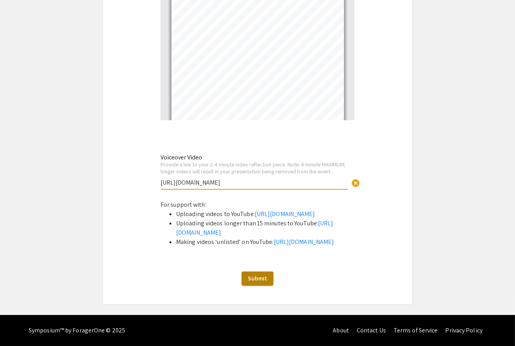
type input "[URL][DOMAIN_NAME]"
click at [259, 278] on span "Submit" at bounding box center [257, 278] width 19 height 8
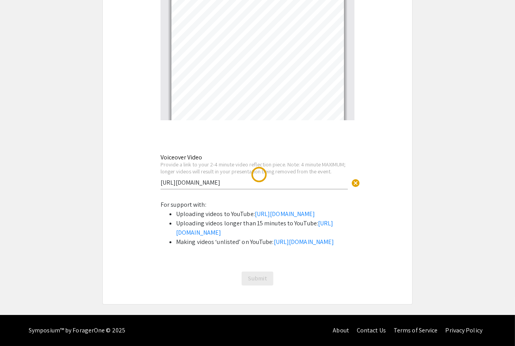
scroll to position [0, 0]
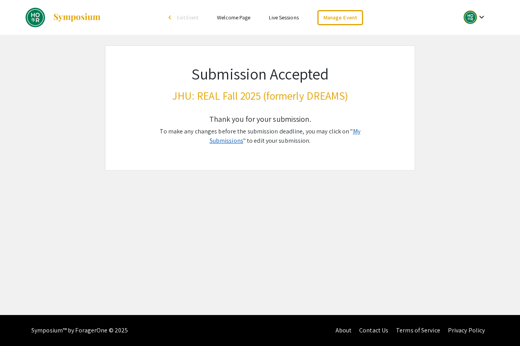
click at [351, 130] on link "My Submissions" at bounding box center [285, 135] width 151 height 17
click at [352, 132] on link "My Submissions" at bounding box center [285, 135] width 151 height 17
click at [240, 17] on link "Welcome Page" at bounding box center [233, 17] width 33 height 7
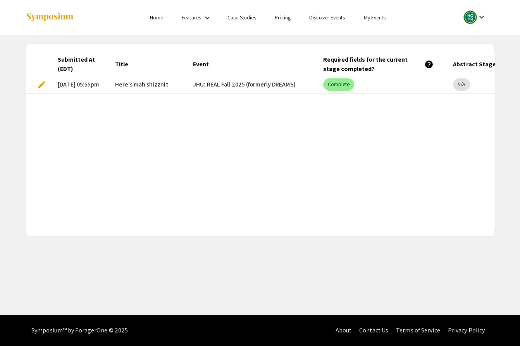
click at [41, 84] on span "edit" at bounding box center [41, 84] width 9 height 9
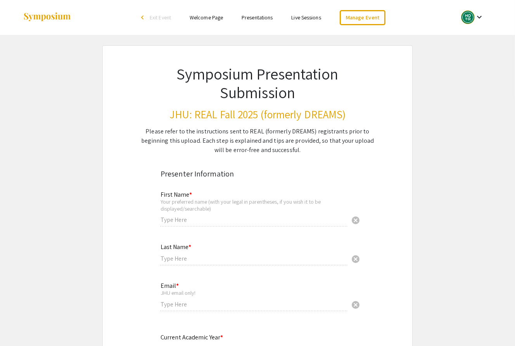
type input "Deb"
type input "Buff"
type input "[EMAIL_ADDRESS][DOMAIN_NAME]"
radio input "true"
type input "dbuffal1"
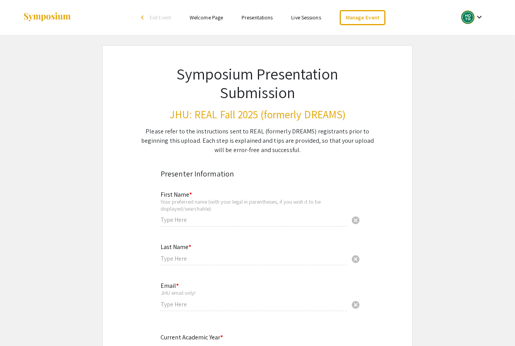
type input "Tracy"
radio input "true"
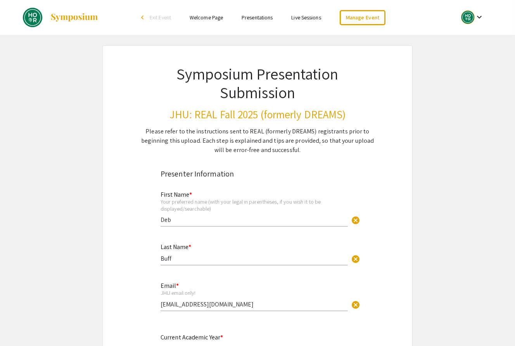
type input "0"
select select "custom"
type input "1"
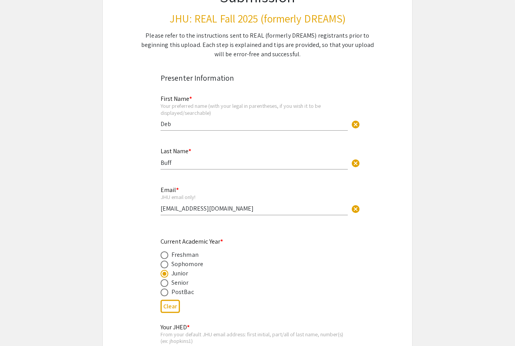
select select "auto"
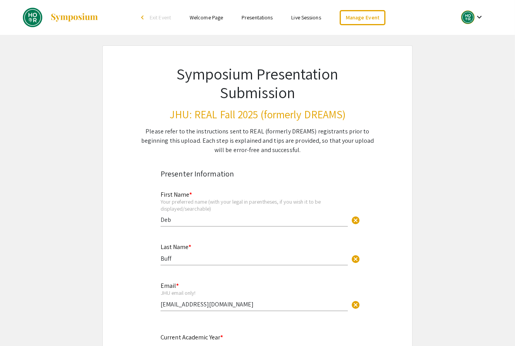
click at [260, 18] on link "Presentations" at bounding box center [257, 17] width 31 height 7
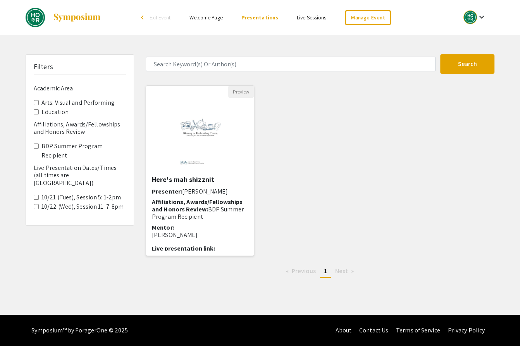
click at [194, 202] on span "Affiliations, Awards/Fellowships and Honors Review:" at bounding box center [197, 206] width 91 height 16
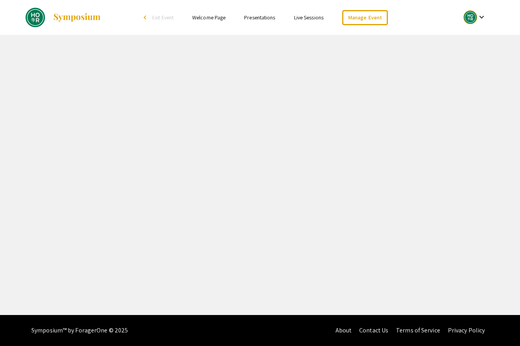
select select "custom"
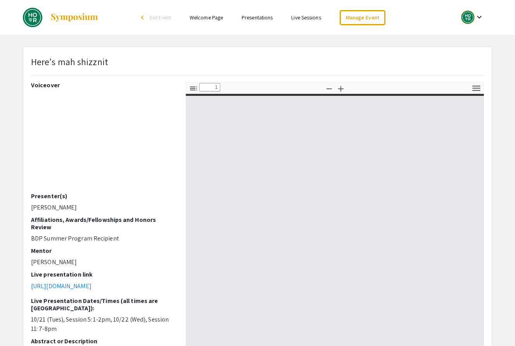
type input "0"
select select "auto"
type input "1"
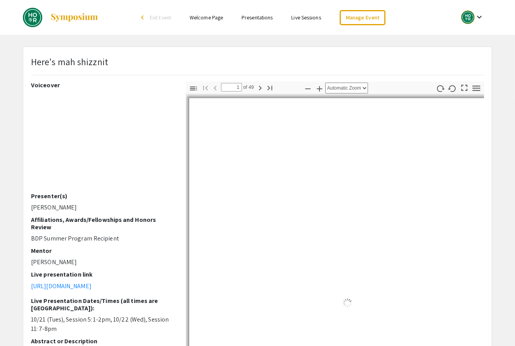
select select "auto"
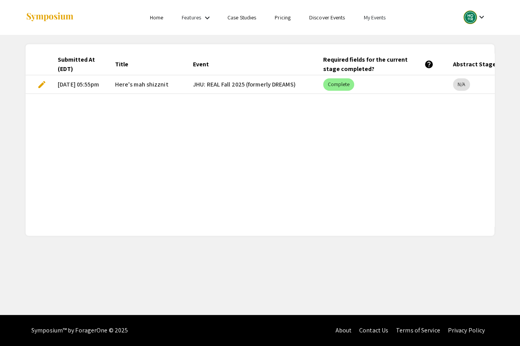
scroll to position [0, 82]
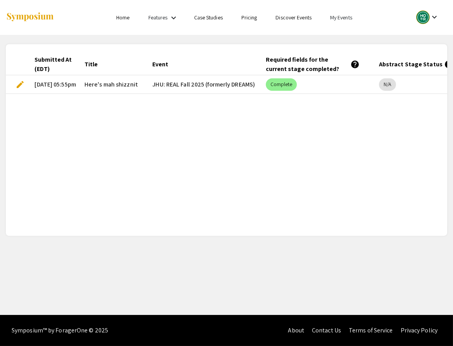
click at [19, 83] on span "edit" at bounding box center [20, 84] width 9 height 9
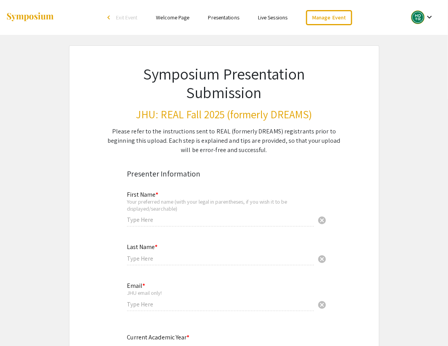
type input "Deb"
type input "Buff"
type input "[EMAIL_ADDRESS][DOMAIN_NAME]"
radio input "true"
type input "dbuffal1"
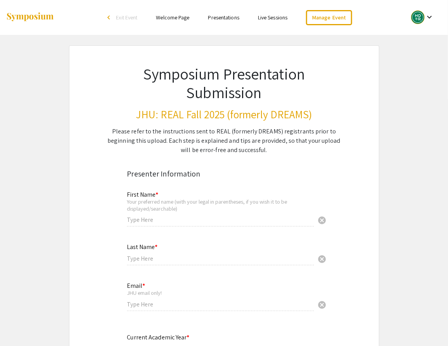
type input "[PERSON_NAME]"
radio input "true"
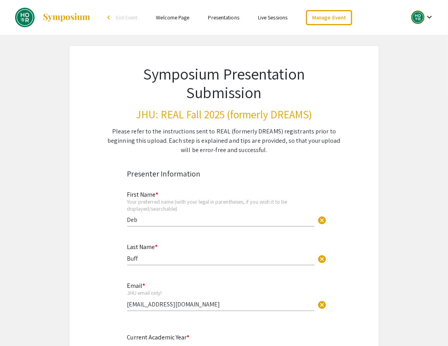
select select "custom"
type input "0"
select select "custom"
type input "1"
select select "auto"
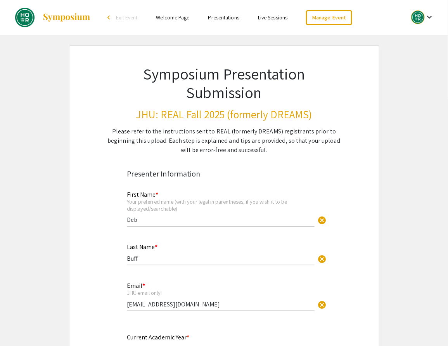
click at [164, 18] on link "Welcome Page" at bounding box center [172, 17] width 33 height 7
